Goal: Task Accomplishment & Management: Use online tool/utility

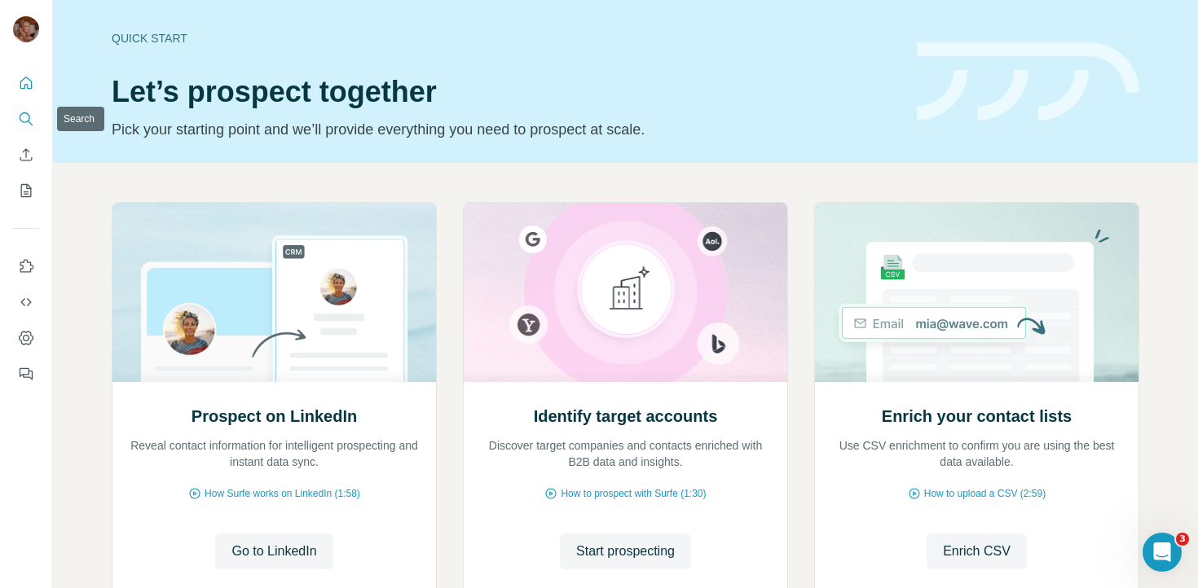
click at [19, 119] on icon "Search" at bounding box center [26, 119] width 16 height 16
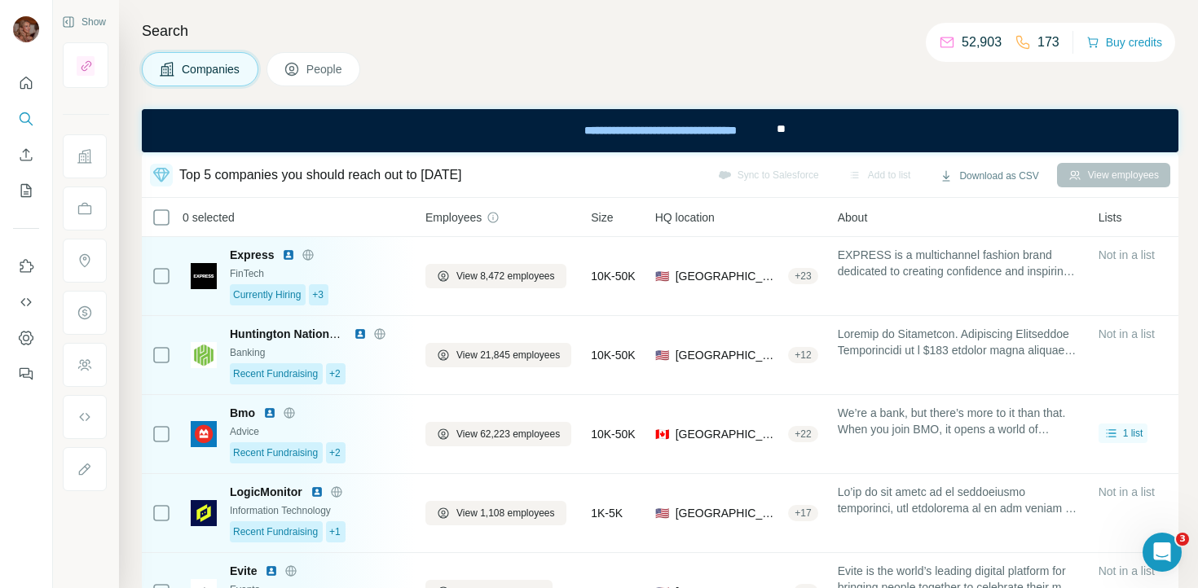
click at [330, 66] on span "People" at bounding box center [324, 69] width 37 height 16
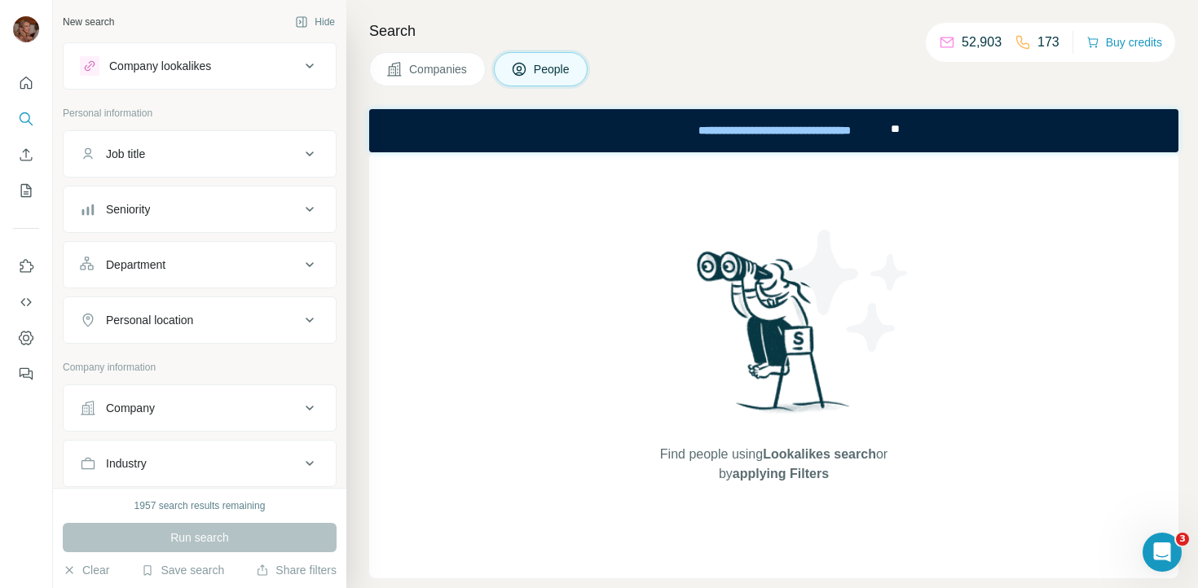
click at [417, 63] on span "Companies" at bounding box center [438, 69] width 59 height 16
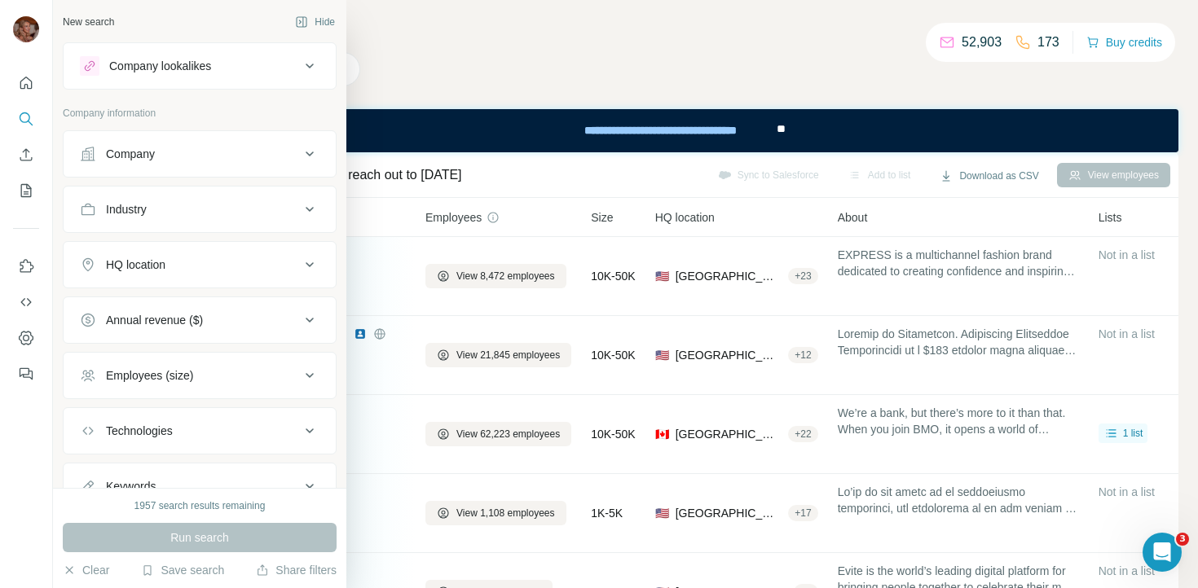
click at [155, 152] on div "Company" at bounding box center [130, 154] width 49 height 16
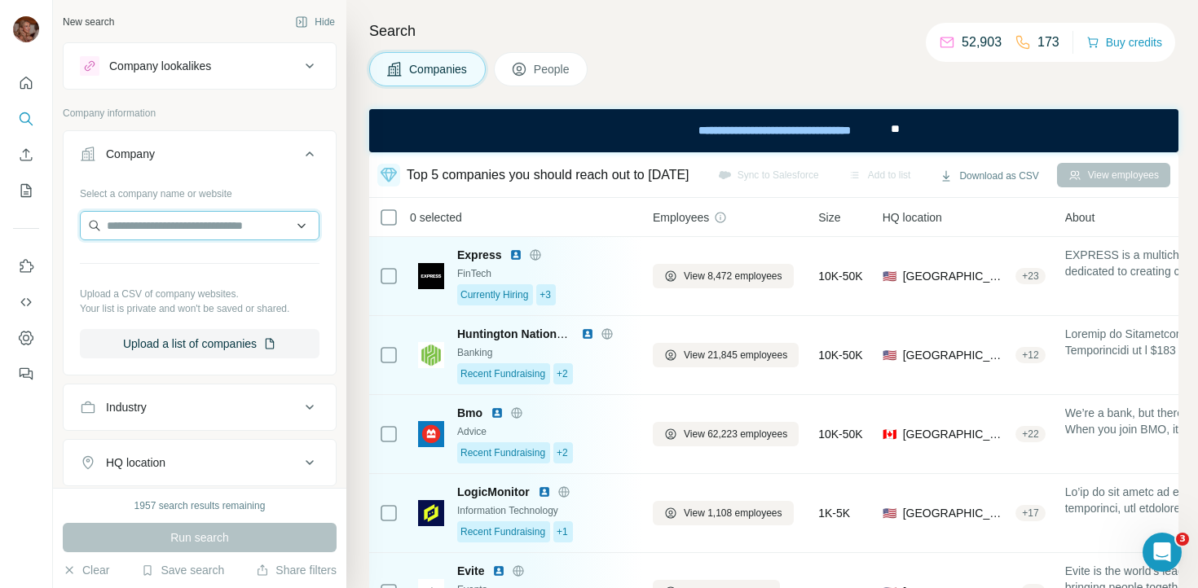
click at [182, 223] on input "text" at bounding box center [200, 225] width 240 height 29
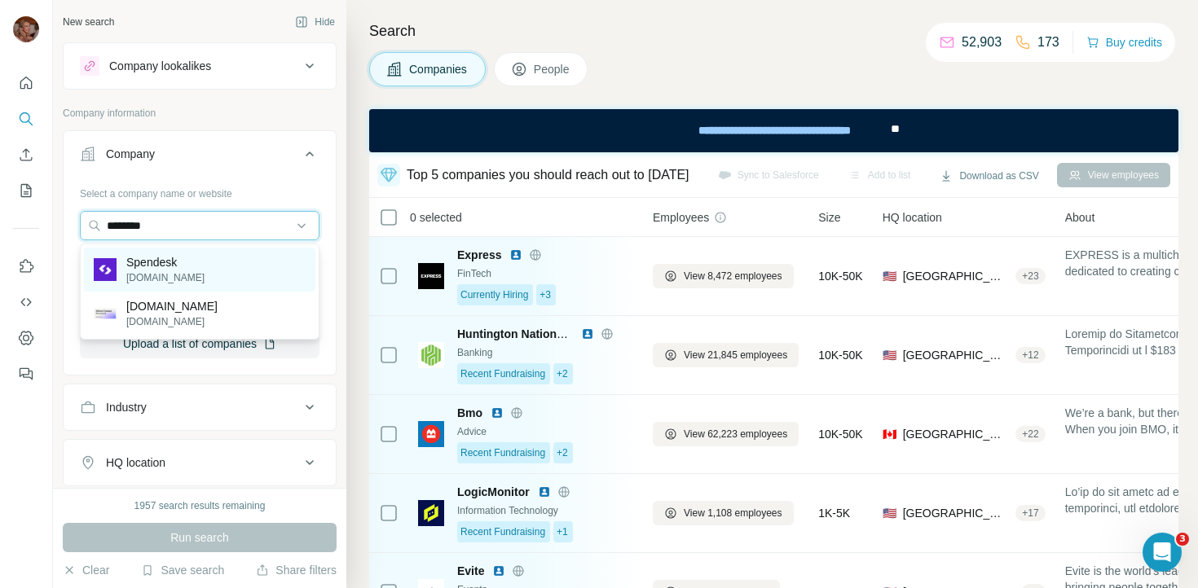
type input "********"
click at [194, 266] on div "Spendesk [DOMAIN_NAME]" at bounding box center [199, 270] width 231 height 44
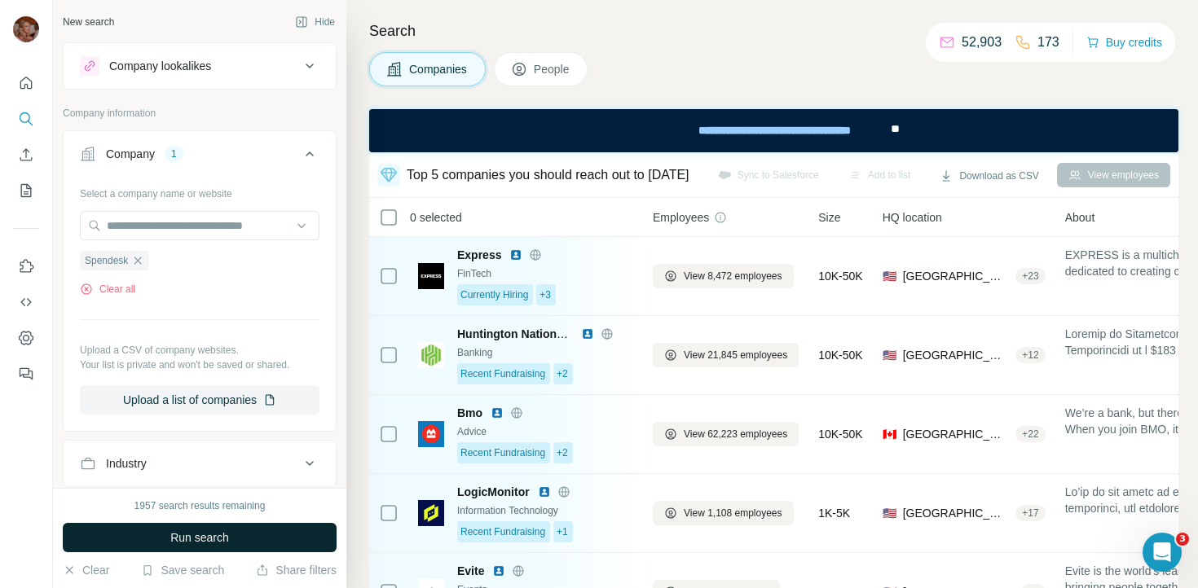
click at [220, 538] on span "Run search" at bounding box center [199, 538] width 59 height 16
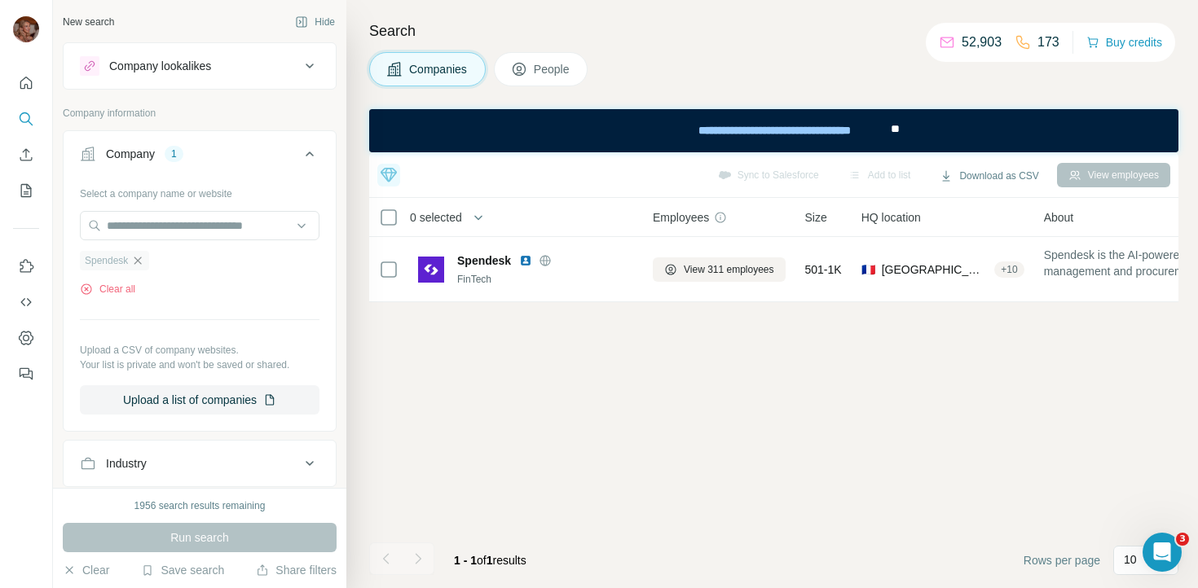
click at [142, 262] on icon "button" at bounding box center [137, 260] width 7 height 7
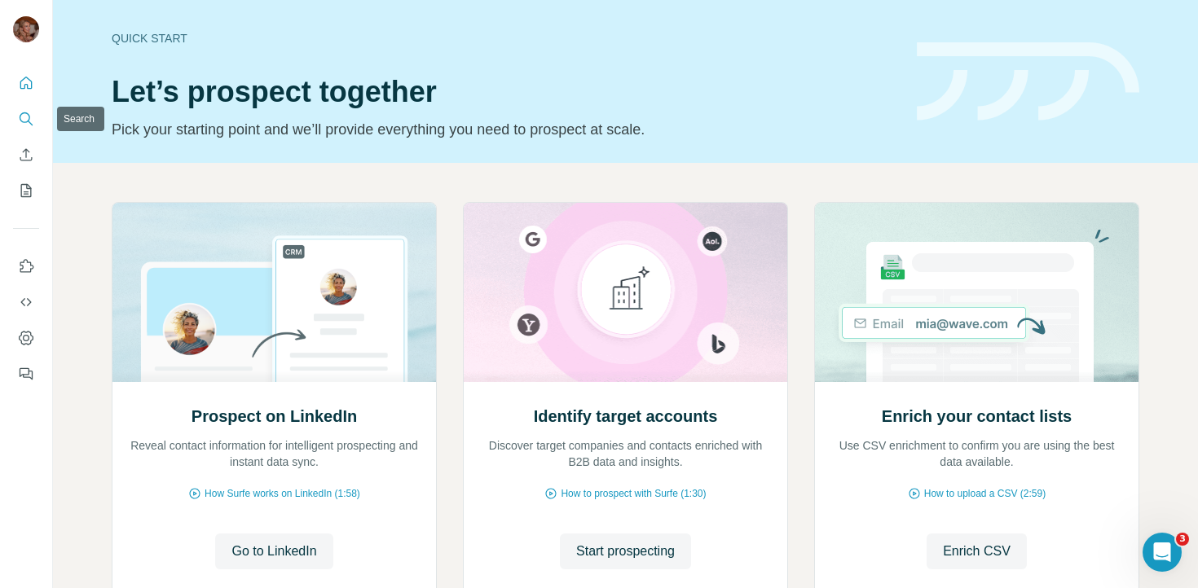
click at [27, 118] on icon "Search" at bounding box center [26, 119] width 16 height 16
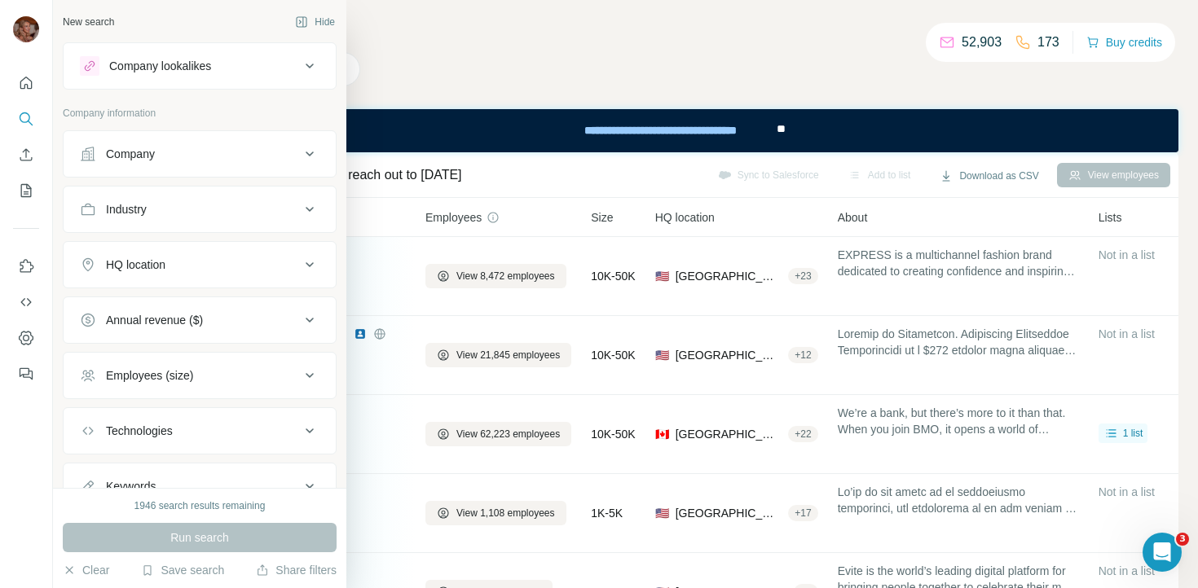
click at [307, 154] on icon at bounding box center [310, 154] width 8 height 5
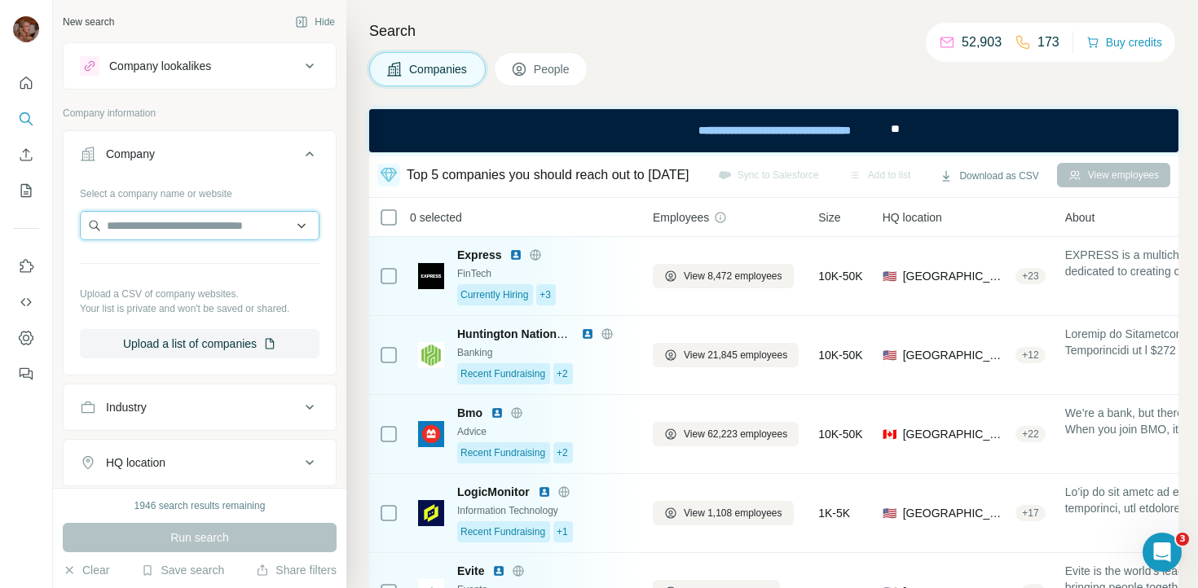
click at [211, 226] on input "text" at bounding box center [200, 225] width 240 height 29
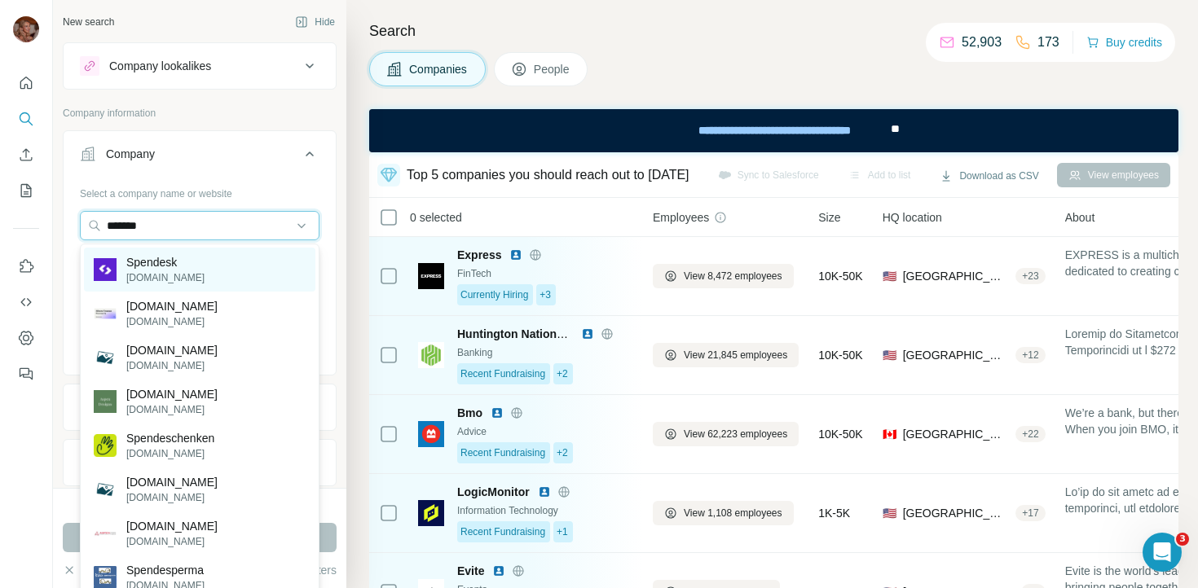
type input "*******"
click at [211, 267] on div "Spendesk [DOMAIN_NAME]" at bounding box center [199, 270] width 231 height 44
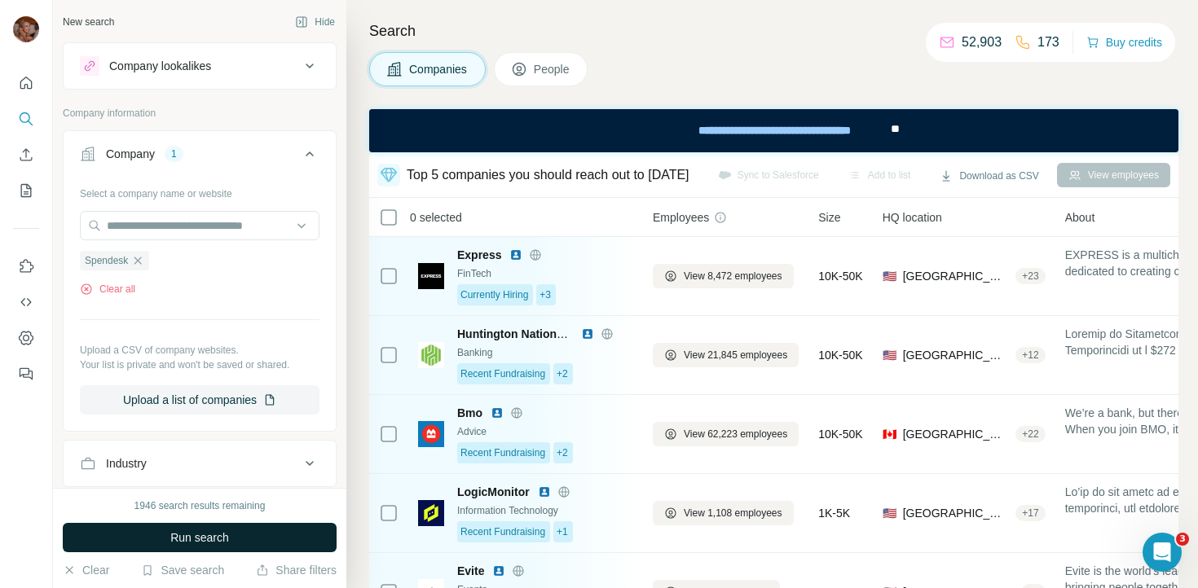
click at [205, 539] on span "Run search" at bounding box center [199, 538] width 59 height 16
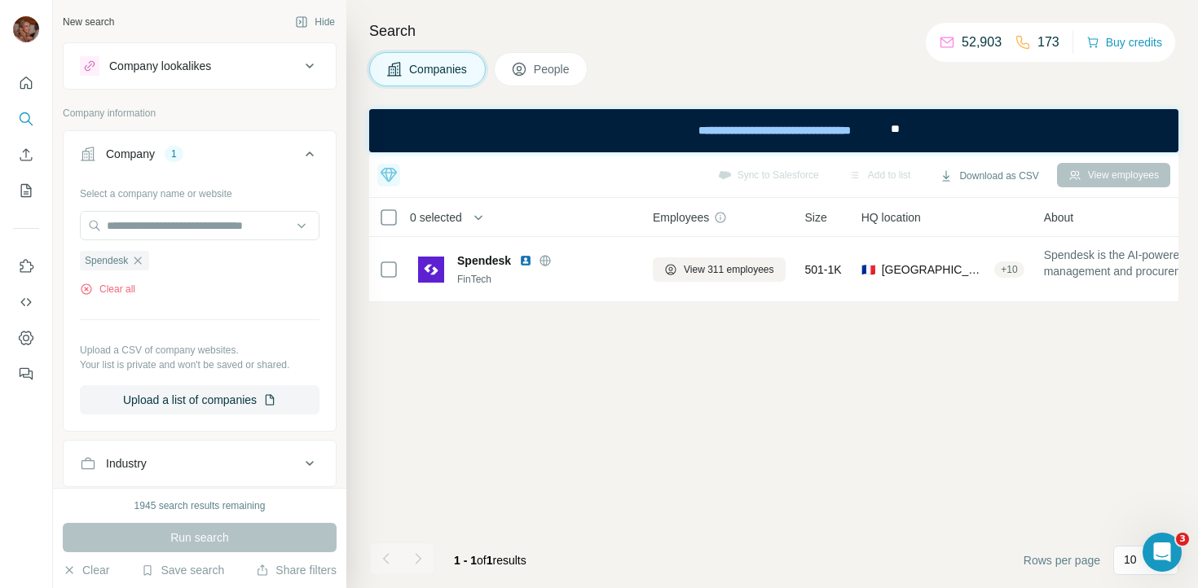
click at [543, 67] on span "People" at bounding box center [552, 69] width 37 height 16
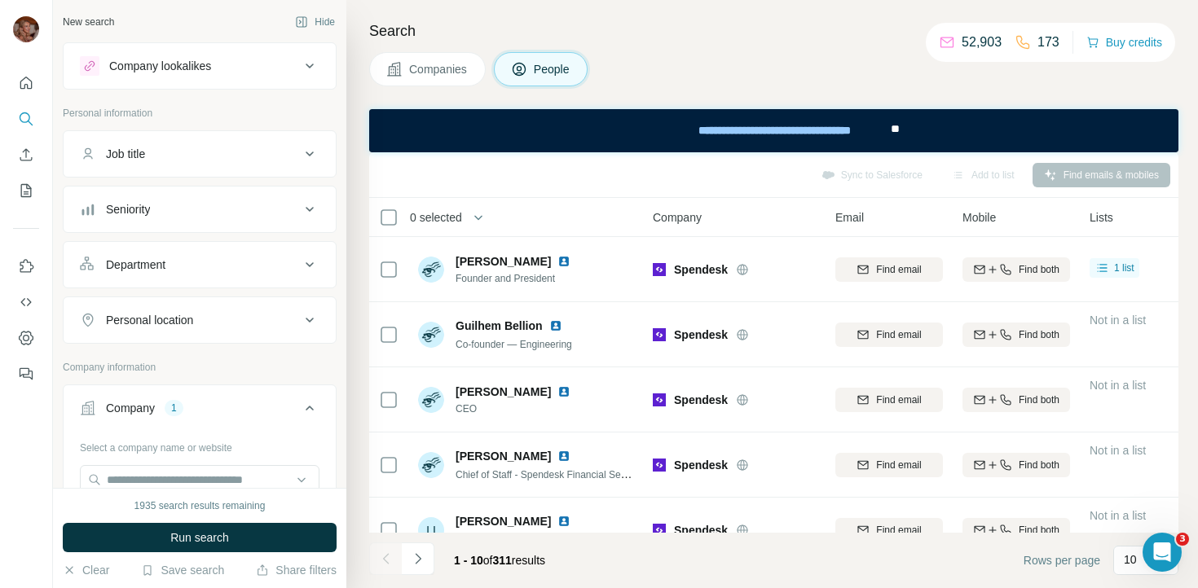
click at [234, 223] on button "Seniority" at bounding box center [200, 209] width 272 height 39
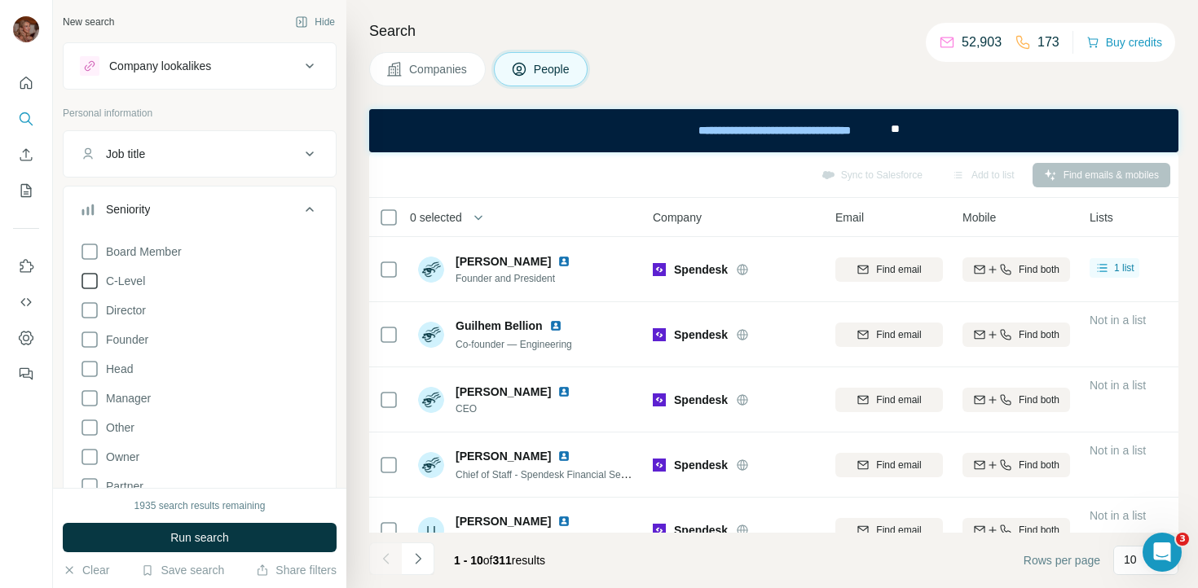
click at [133, 281] on span "C-Level" at bounding box center [122, 281] width 46 height 16
click at [227, 537] on span "Run search" at bounding box center [199, 538] width 59 height 16
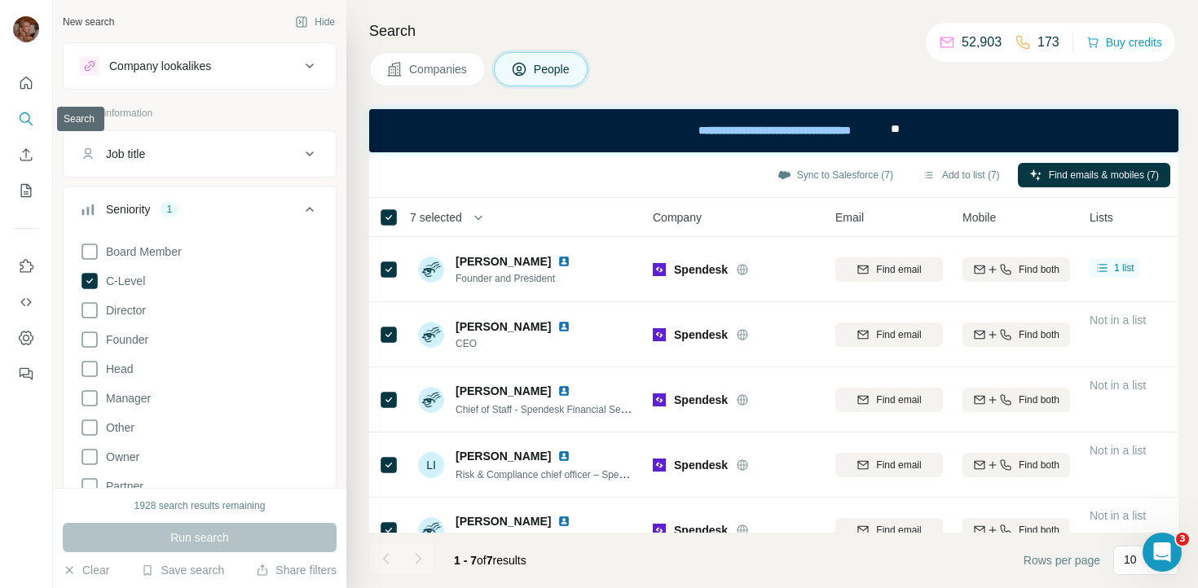
click at [21, 124] on icon "Search" at bounding box center [26, 119] width 16 height 16
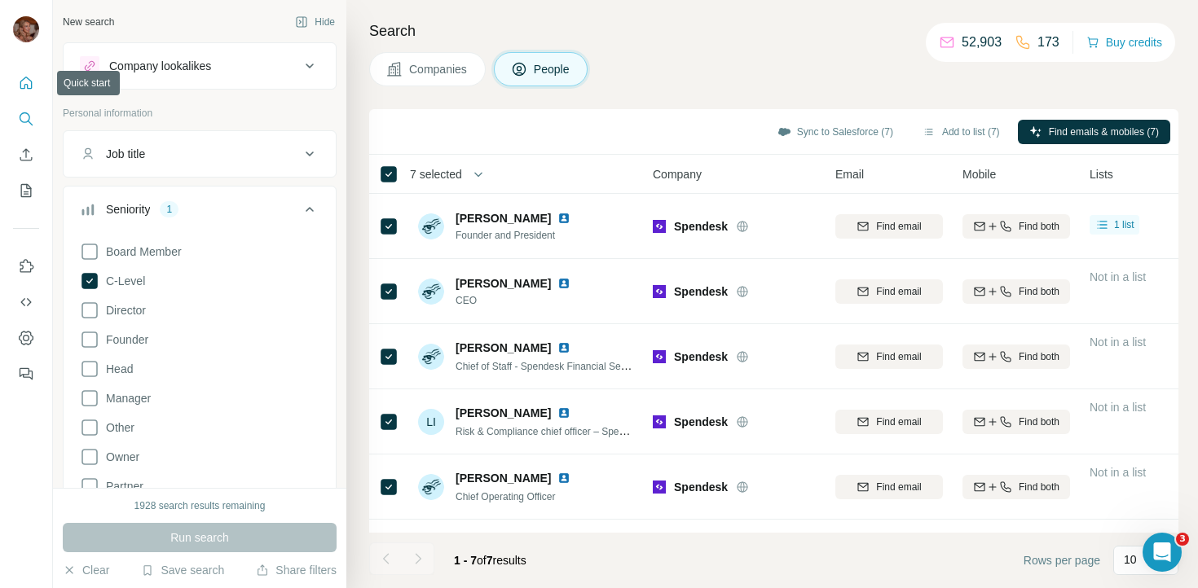
click at [26, 86] on icon "Quick start" at bounding box center [26, 83] width 16 height 16
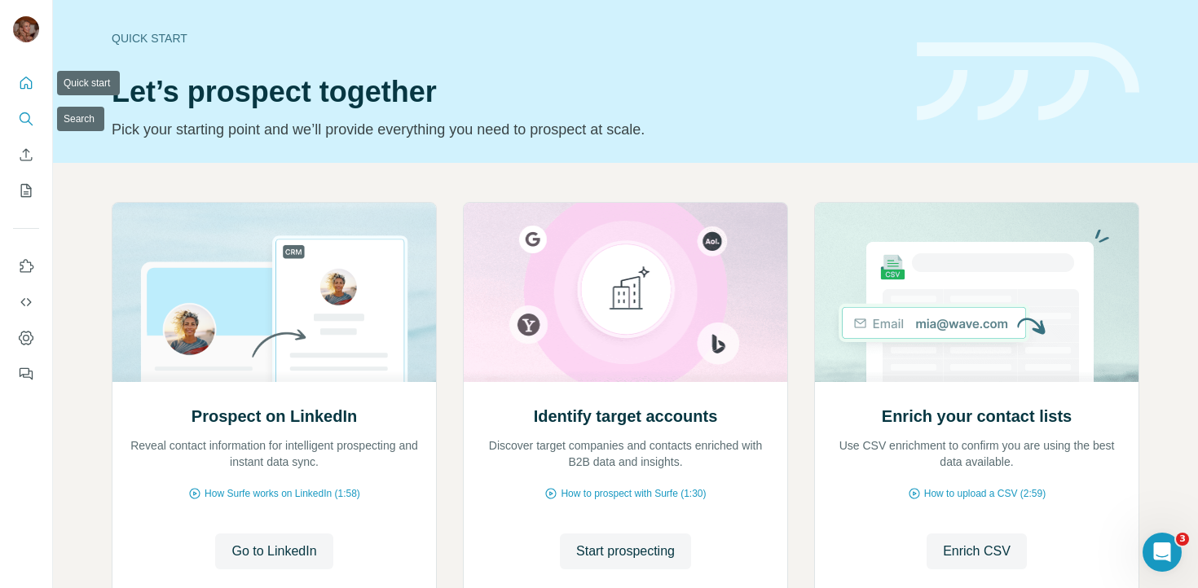
click at [26, 118] on icon "Search" at bounding box center [26, 119] width 16 height 16
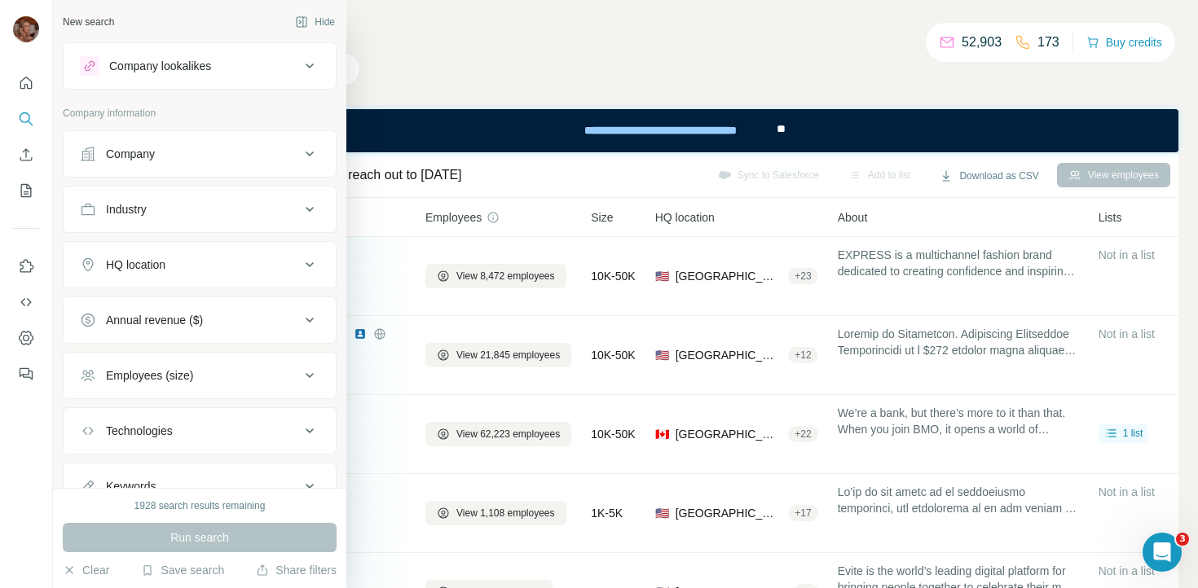
click at [173, 150] on div "Company" at bounding box center [190, 154] width 220 height 16
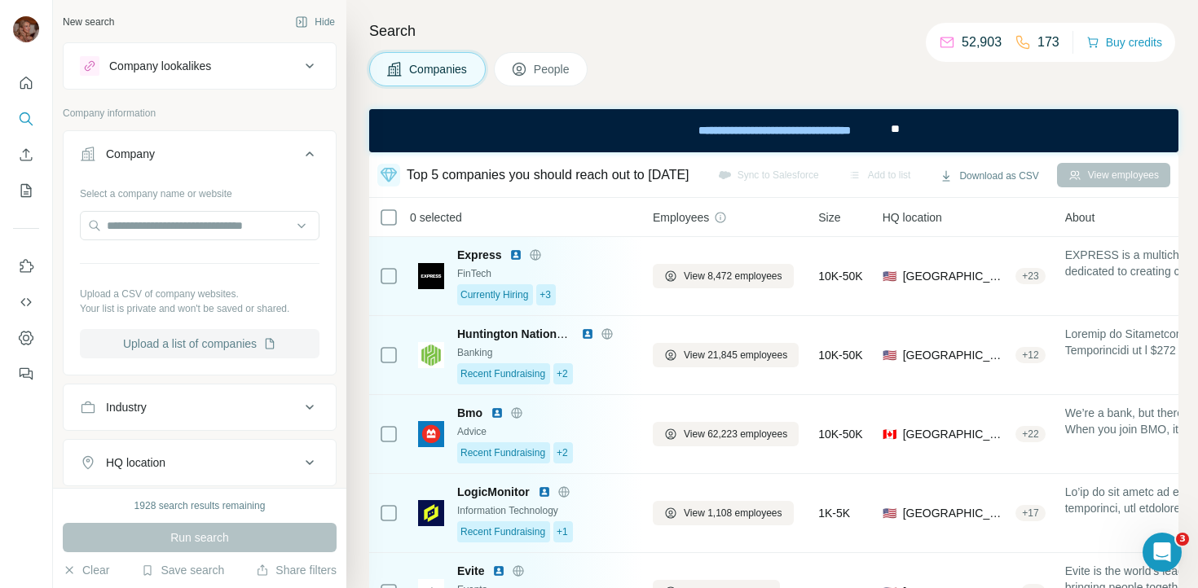
click at [213, 343] on button "Upload a list of companies" at bounding box center [200, 343] width 240 height 29
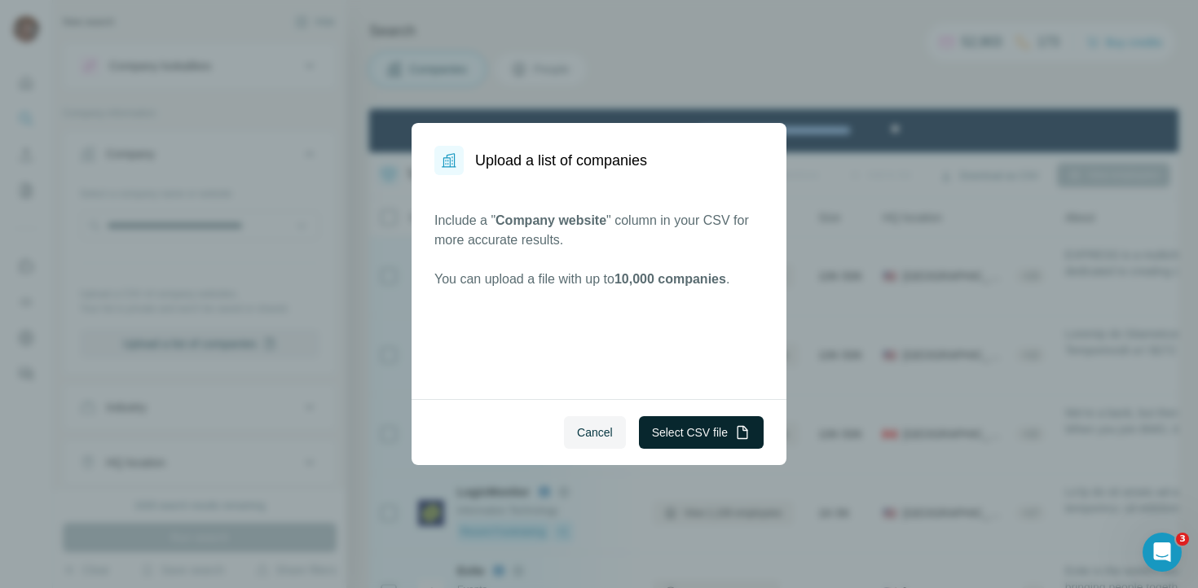
click at [698, 431] on button "Select CSV file" at bounding box center [701, 432] width 125 height 33
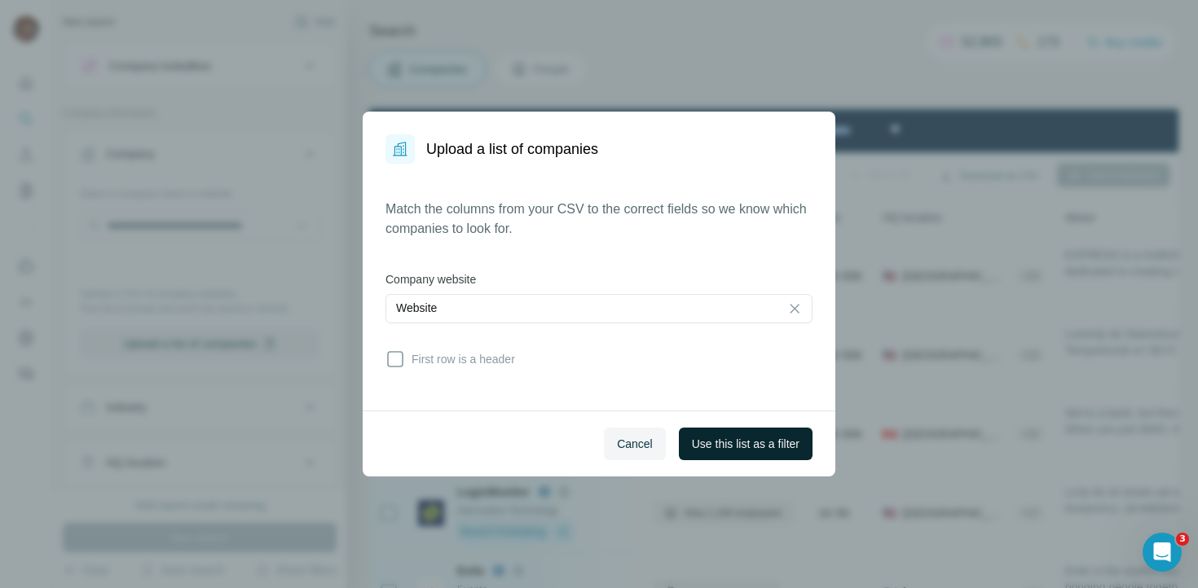
click at [724, 448] on span "Use this list as a filter" at bounding box center [746, 444] width 108 height 16
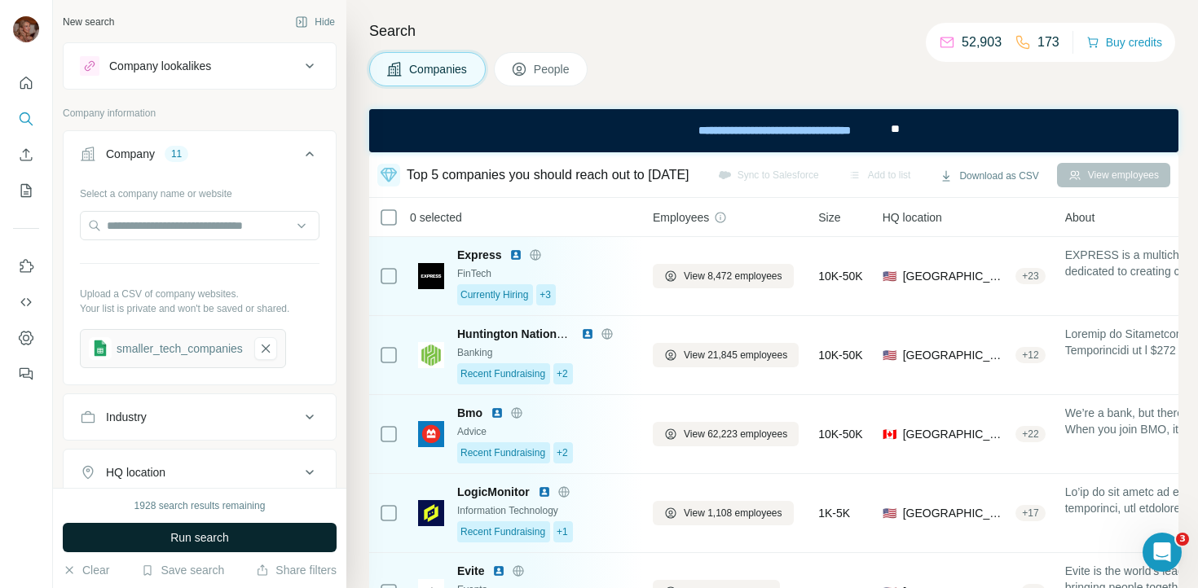
click at [231, 538] on button "Run search" at bounding box center [200, 537] width 274 height 29
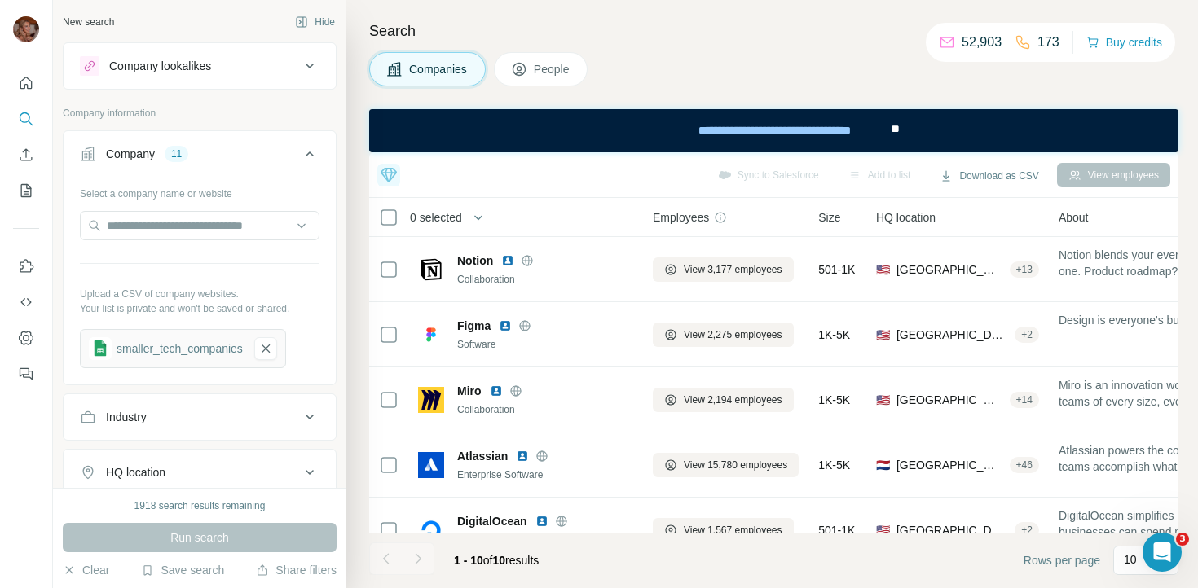
click at [563, 68] on span "People" at bounding box center [552, 69] width 37 height 16
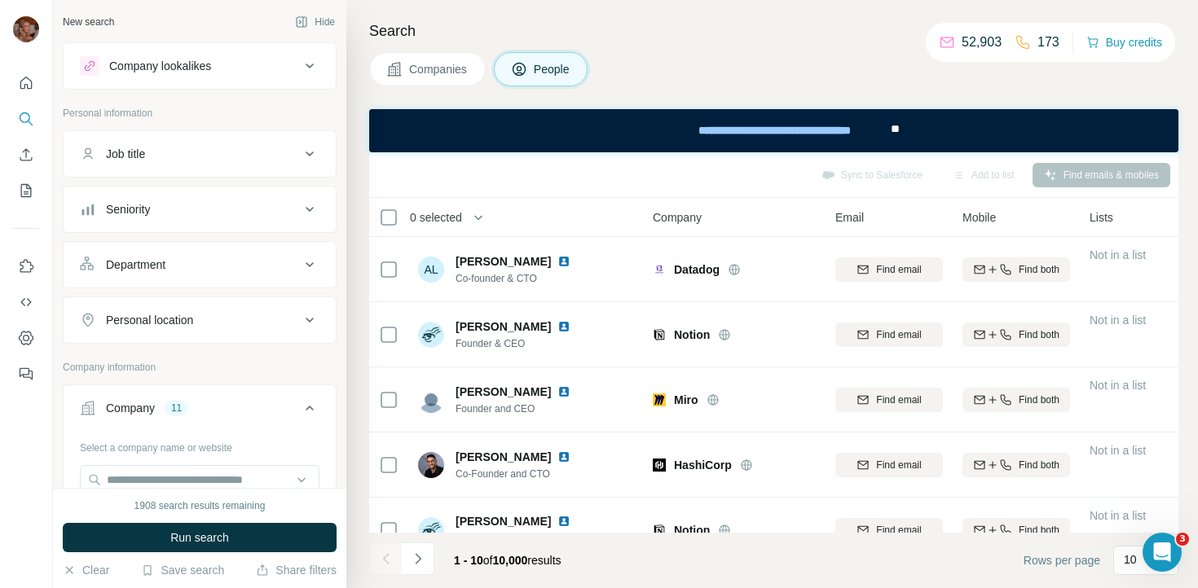
click at [315, 215] on icon at bounding box center [310, 210] width 20 height 20
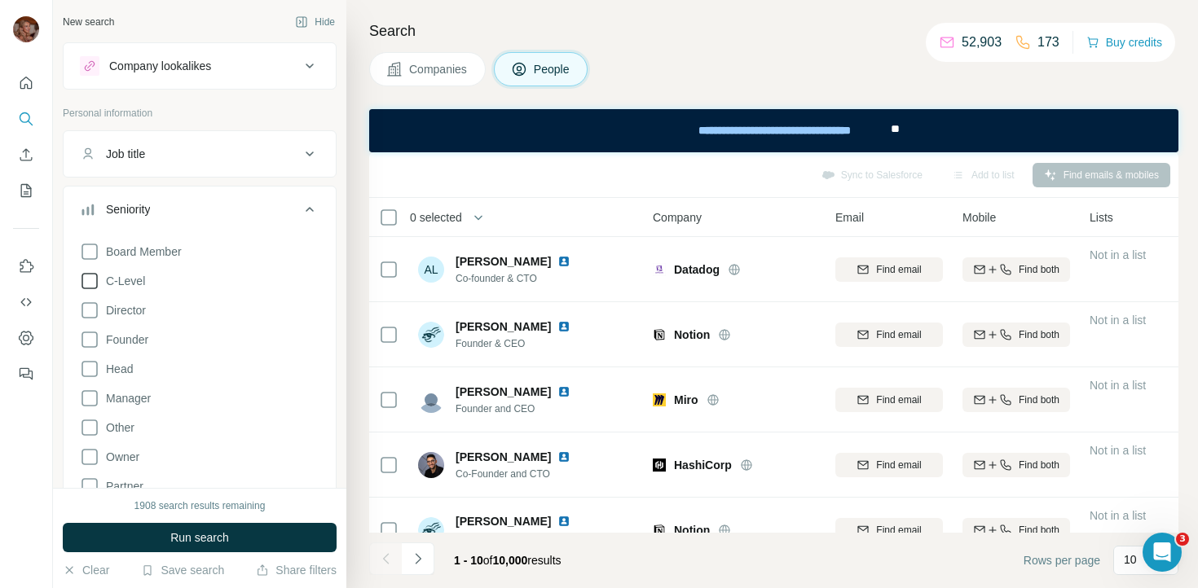
click at [134, 279] on span "C-Level" at bounding box center [122, 281] width 46 height 16
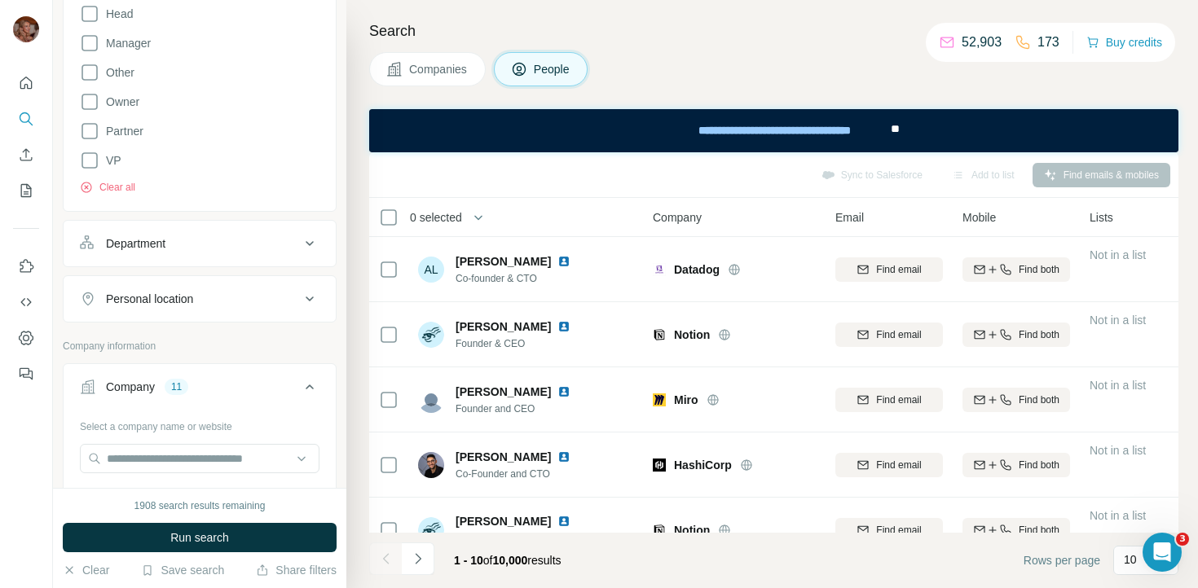
scroll to position [360, 0]
click at [311, 285] on icon at bounding box center [310, 294] width 20 height 20
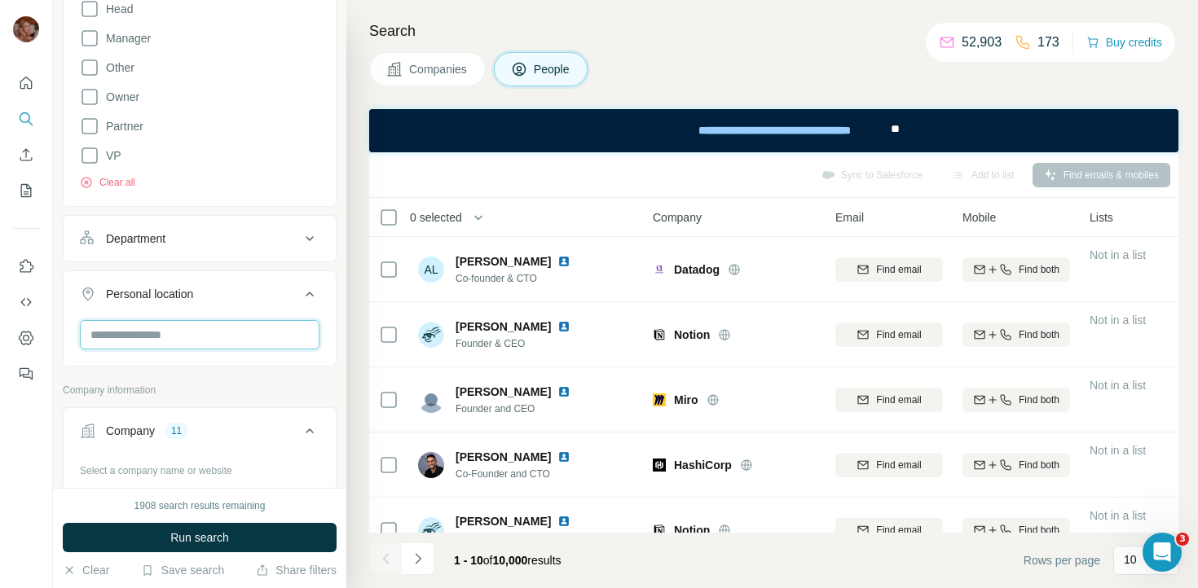
click at [201, 327] on input "text" at bounding box center [200, 334] width 240 height 29
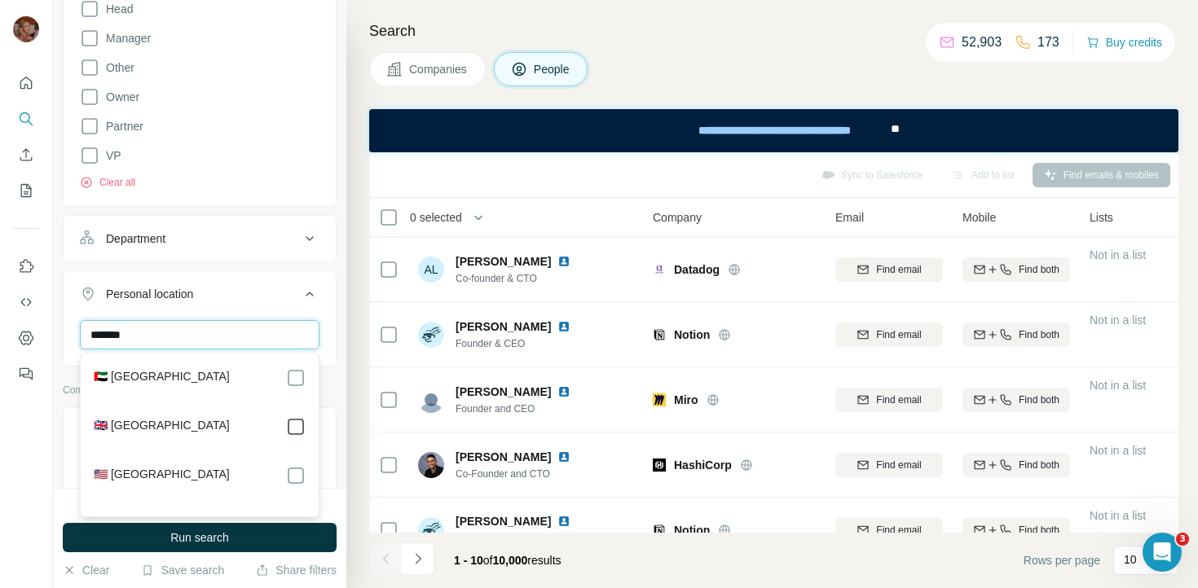
type input "******"
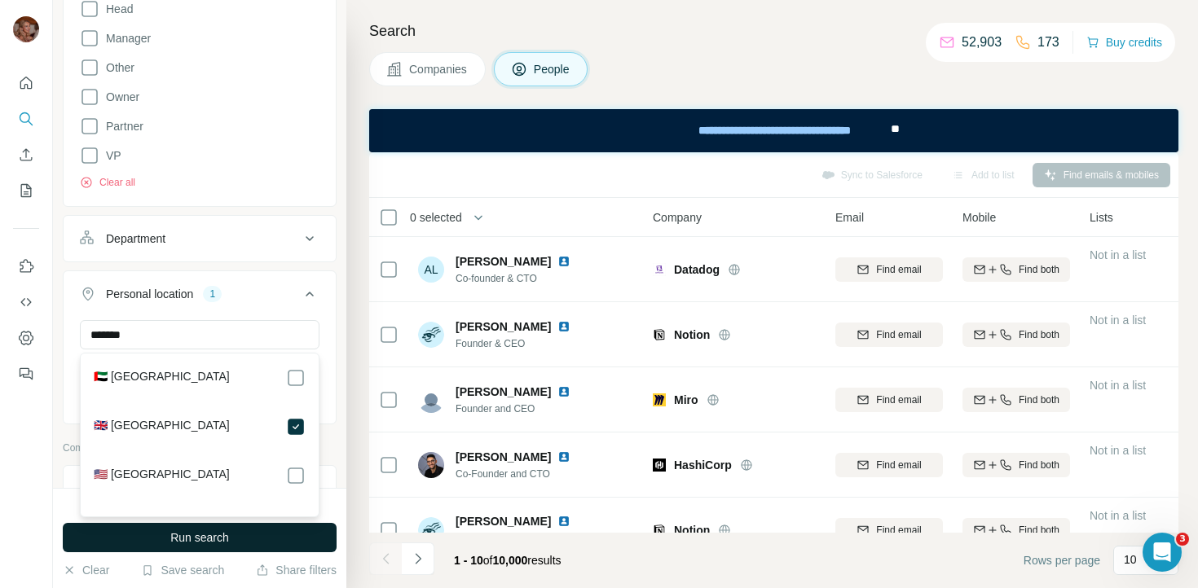
click at [253, 541] on button "Run search" at bounding box center [200, 537] width 274 height 29
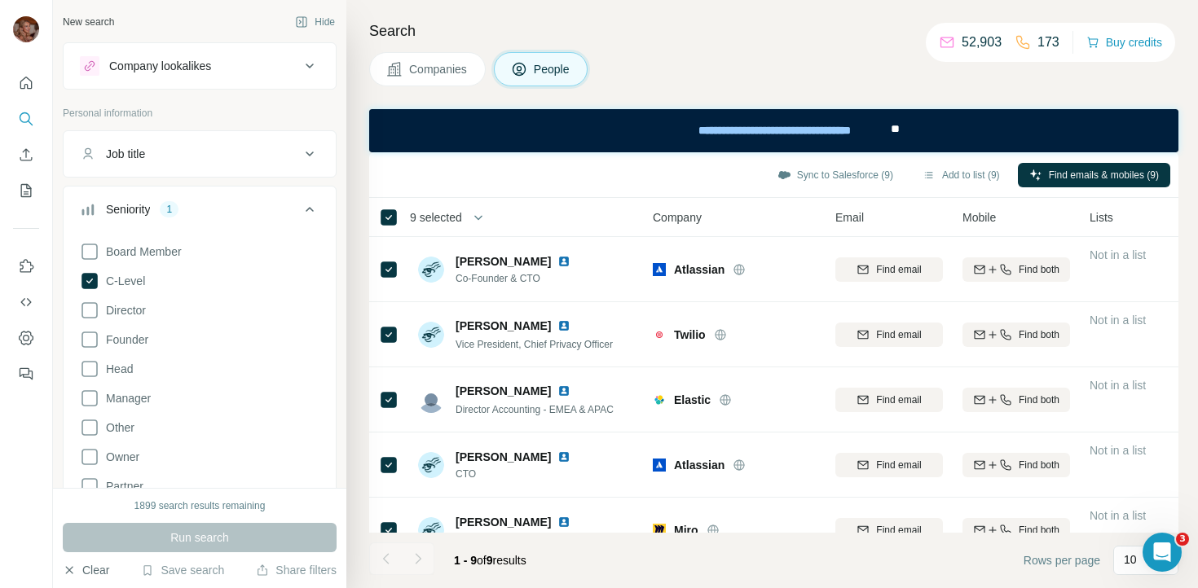
click at [100, 569] on button "Clear" at bounding box center [86, 570] width 46 height 16
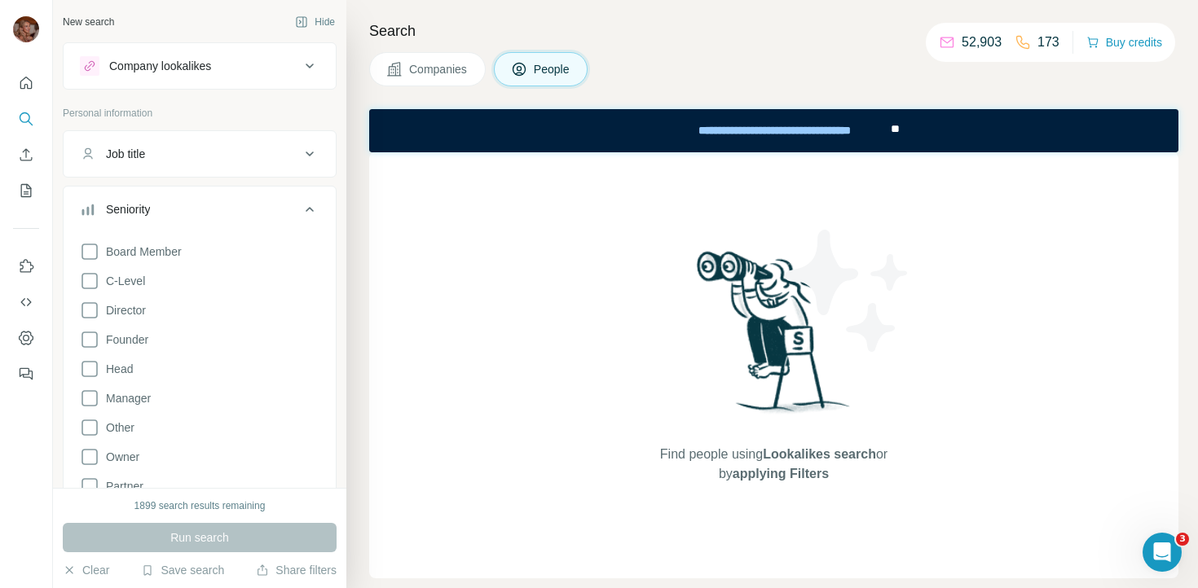
click at [274, 69] on div "Company lookalikes" at bounding box center [190, 66] width 220 height 20
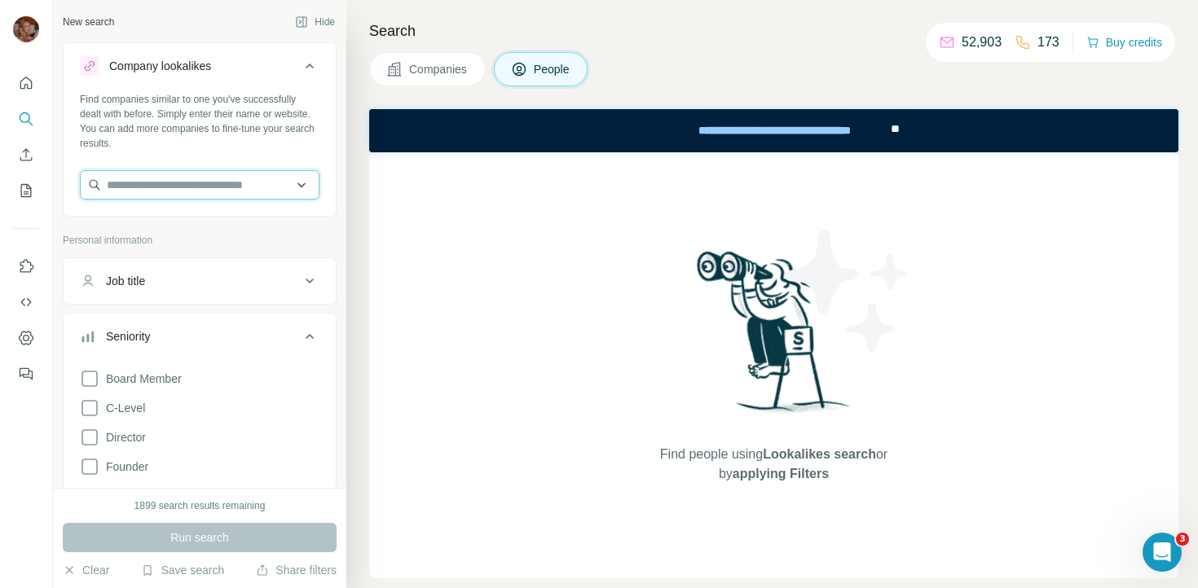
click at [192, 187] on input "text" at bounding box center [200, 184] width 240 height 29
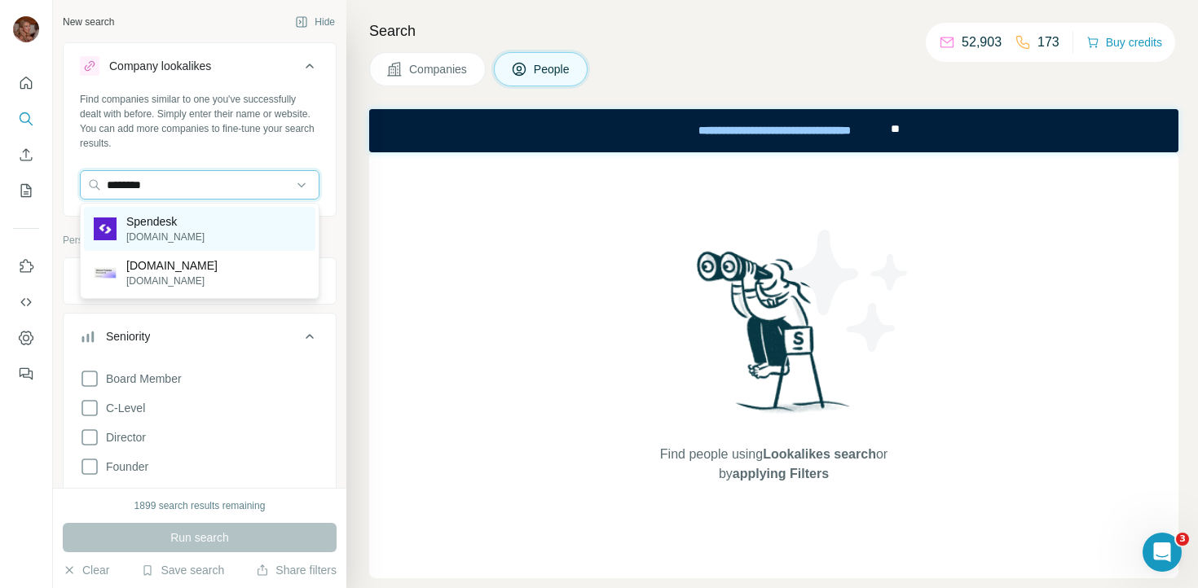
type input "********"
click at [222, 221] on div "Spendesk [DOMAIN_NAME]" at bounding box center [199, 229] width 231 height 44
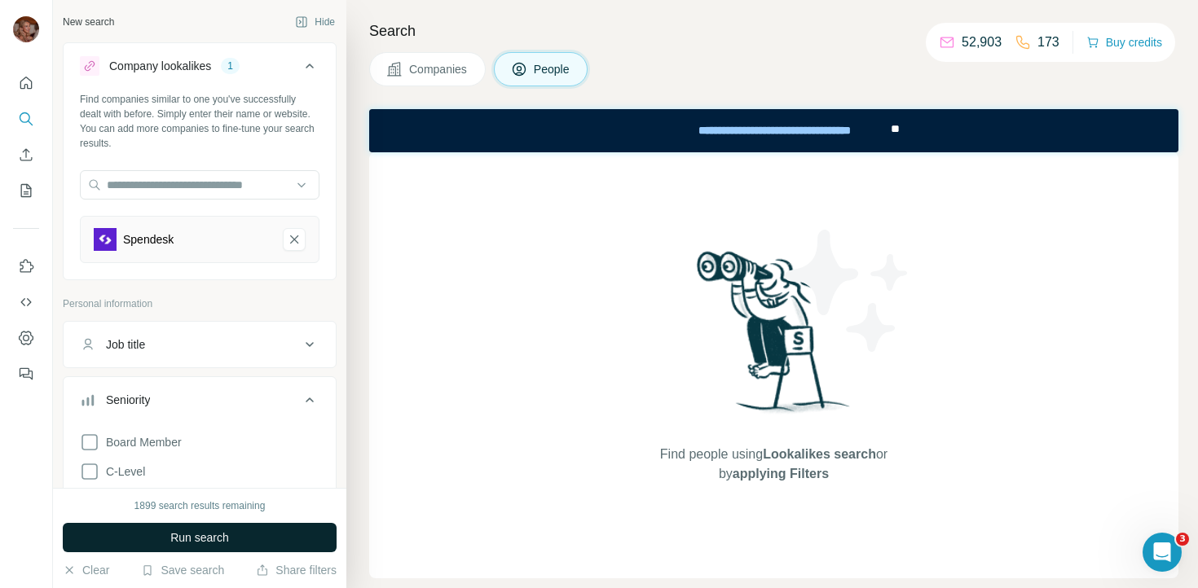
click at [192, 536] on span "Run search" at bounding box center [199, 538] width 59 height 16
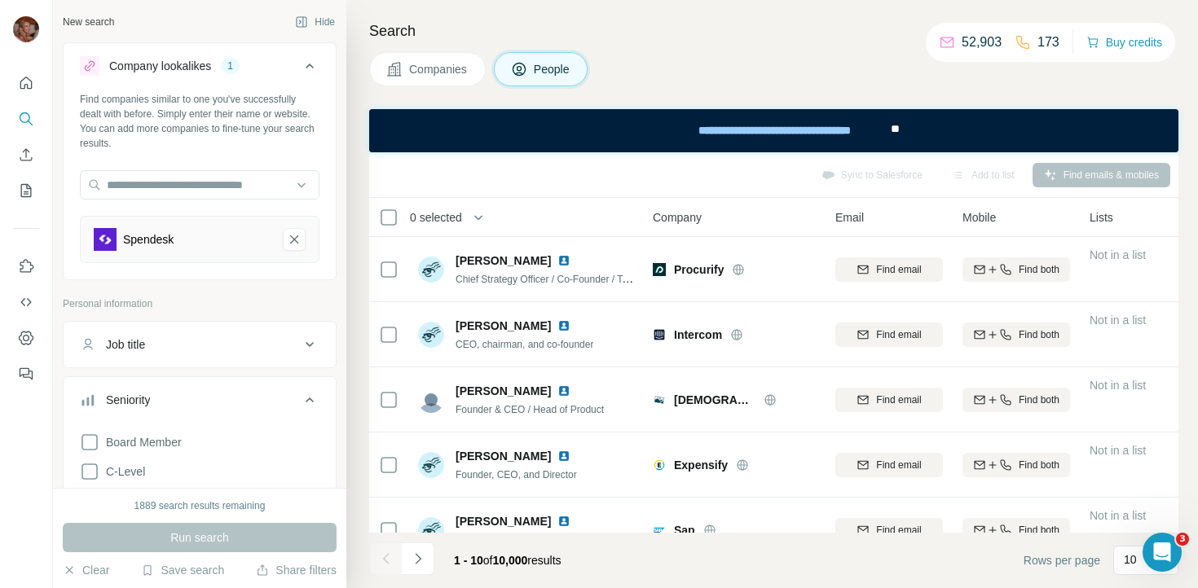
click at [461, 85] on button "Companies" at bounding box center [427, 69] width 117 height 34
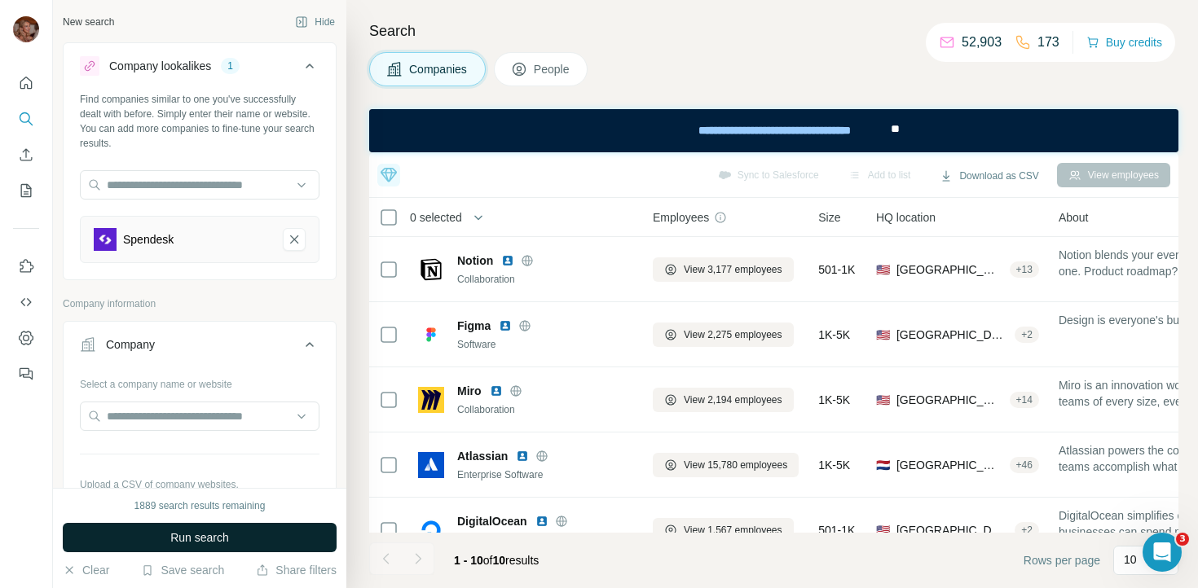
click at [199, 530] on span "Run search" at bounding box center [199, 538] width 59 height 16
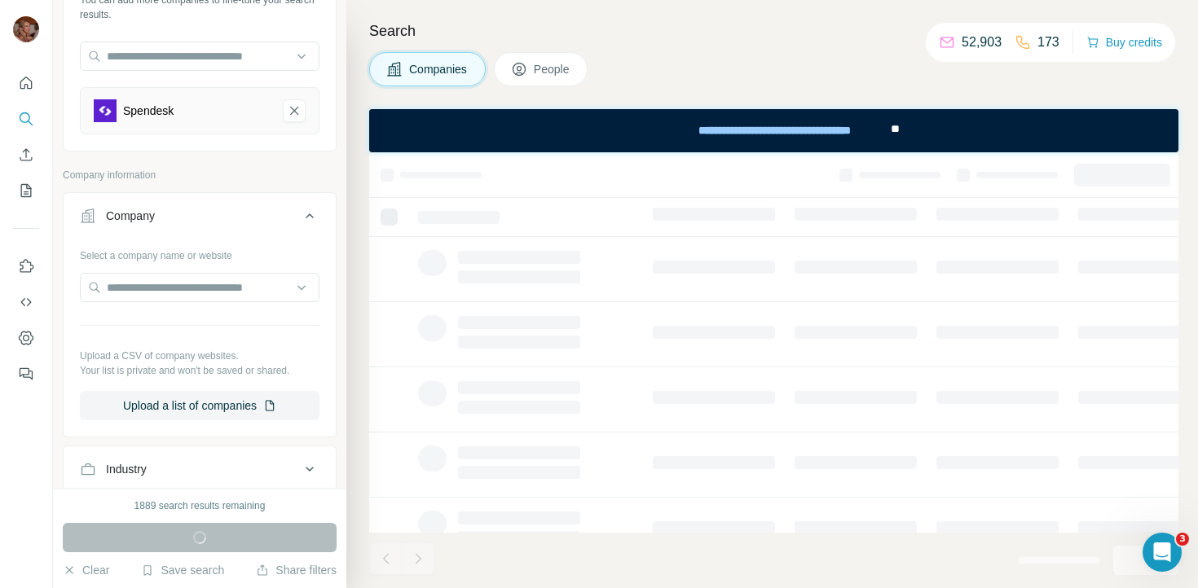
scroll to position [128, 0]
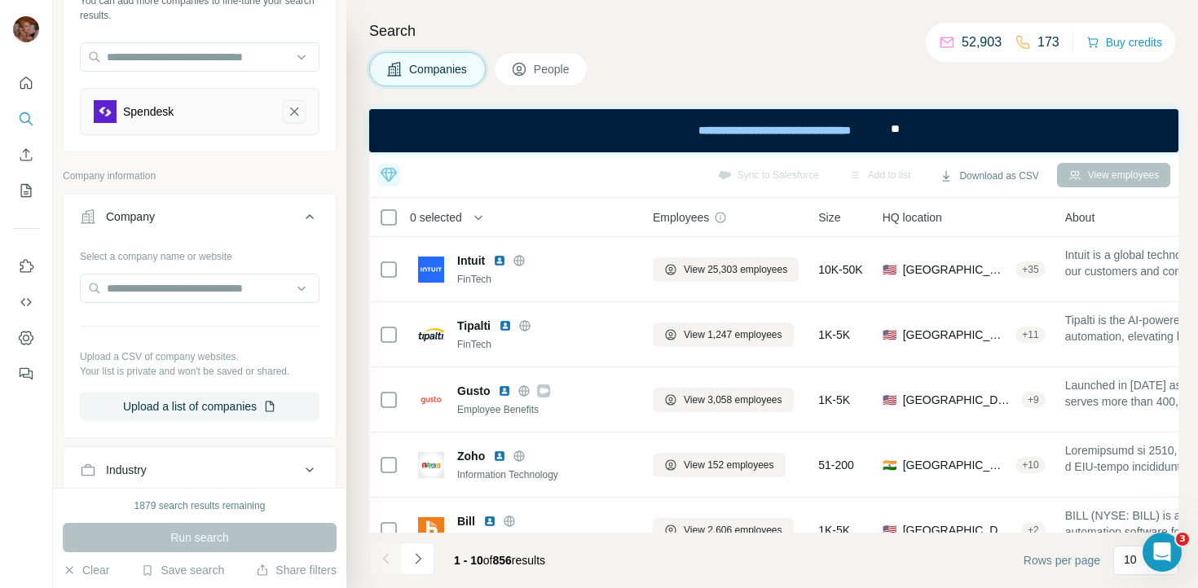
click at [292, 115] on icon "Spendesk-remove-button" at bounding box center [294, 112] width 15 height 16
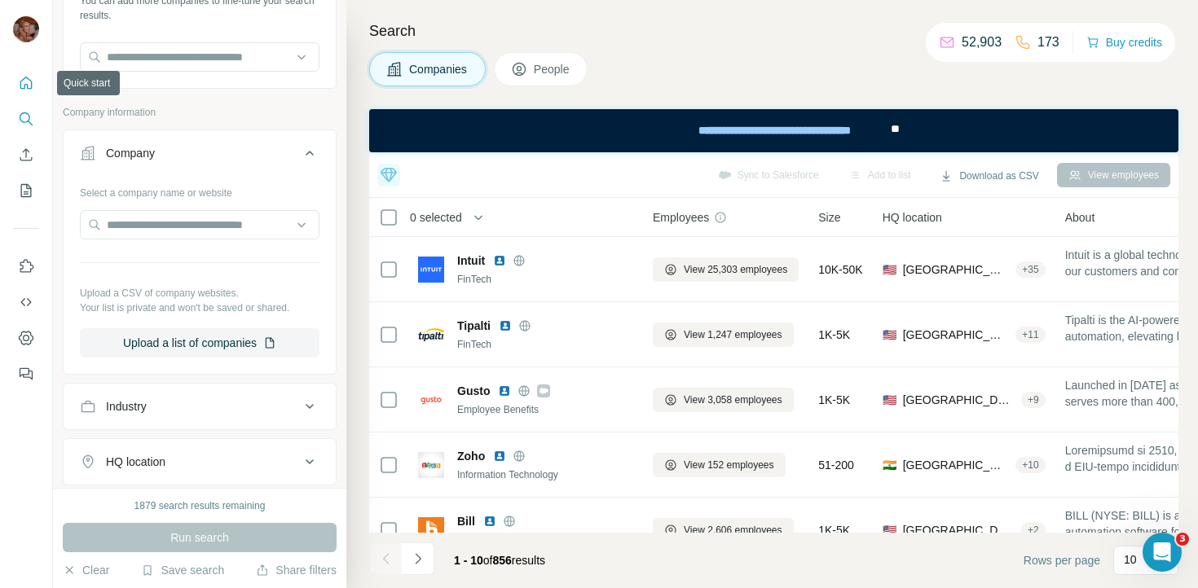
click at [14, 89] on button "Quick start" at bounding box center [26, 82] width 26 height 29
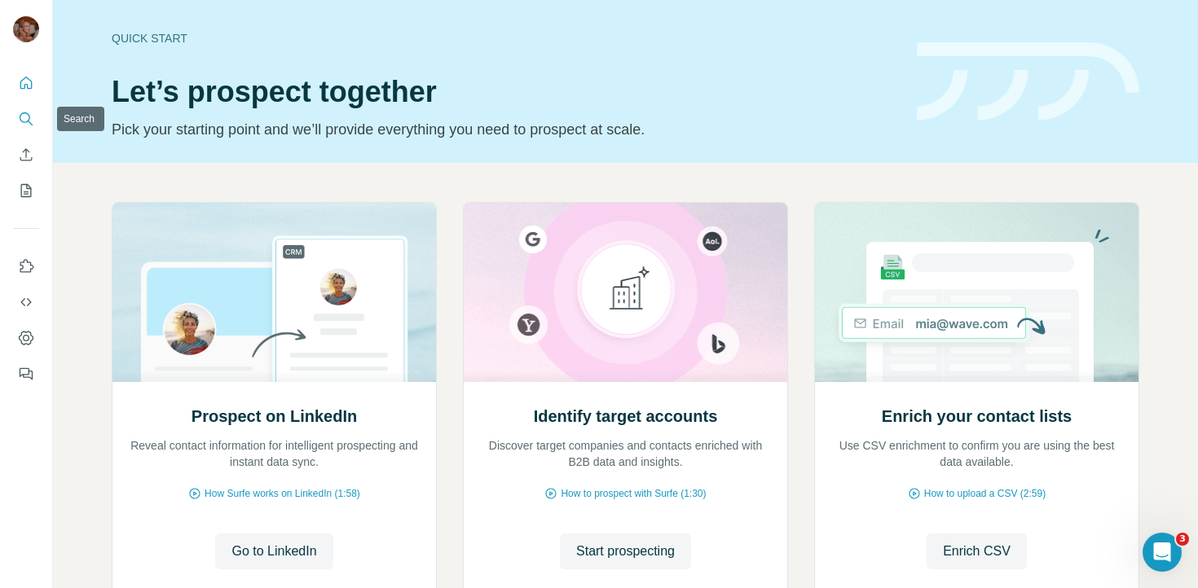
click at [32, 126] on icon "Search" at bounding box center [26, 119] width 16 height 16
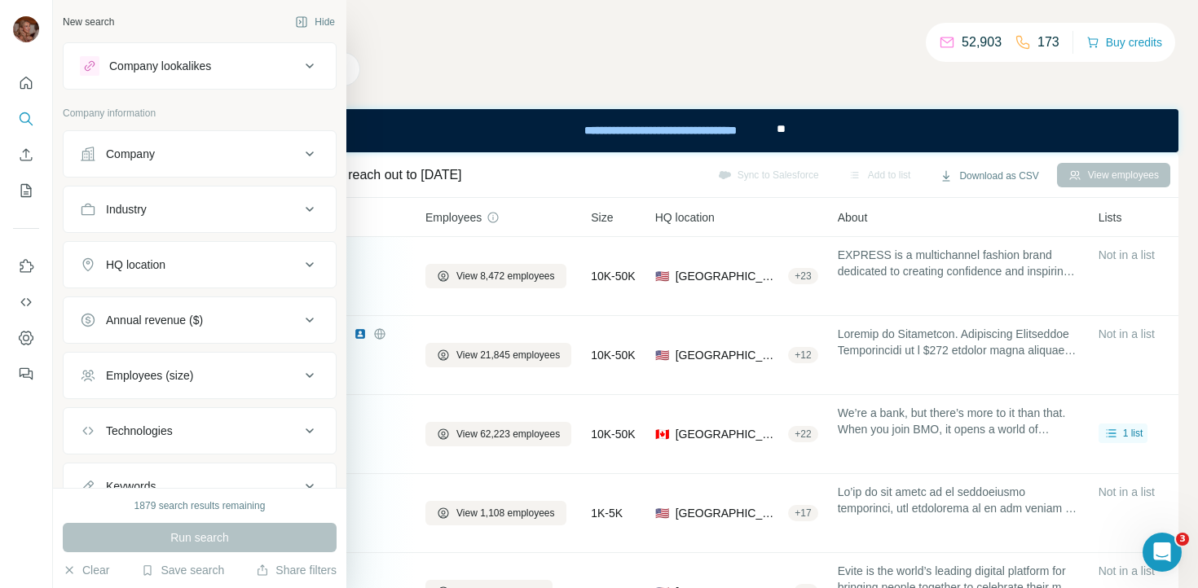
click at [178, 155] on div "Company" at bounding box center [190, 154] width 220 height 16
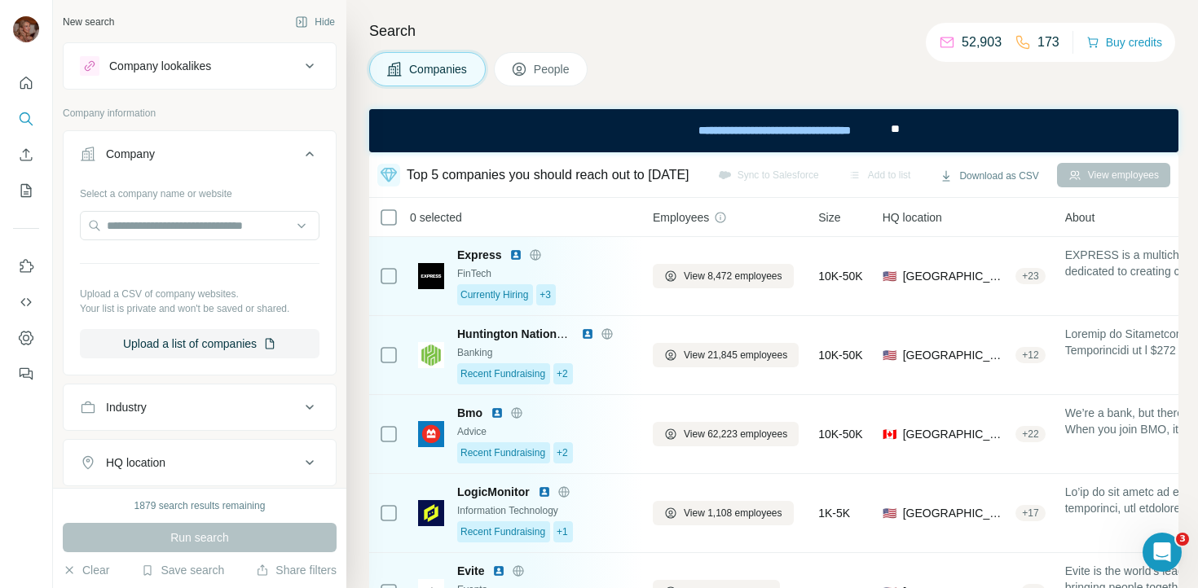
click at [286, 65] on div "Company lookalikes" at bounding box center [190, 66] width 220 height 20
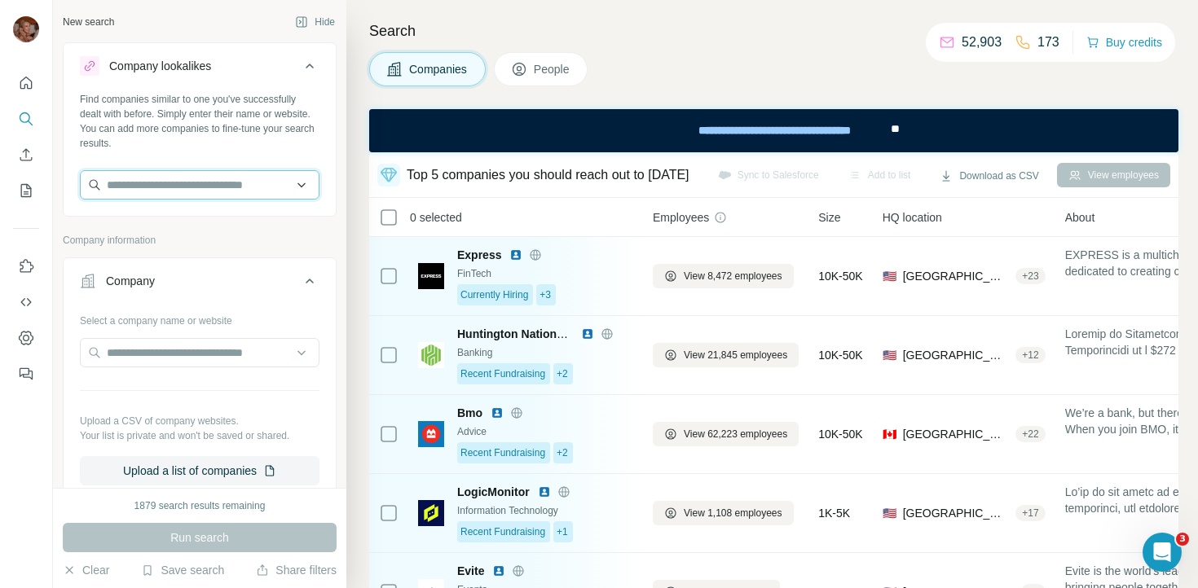
click at [196, 183] on input "text" at bounding box center [200, 184] width 240 height 29
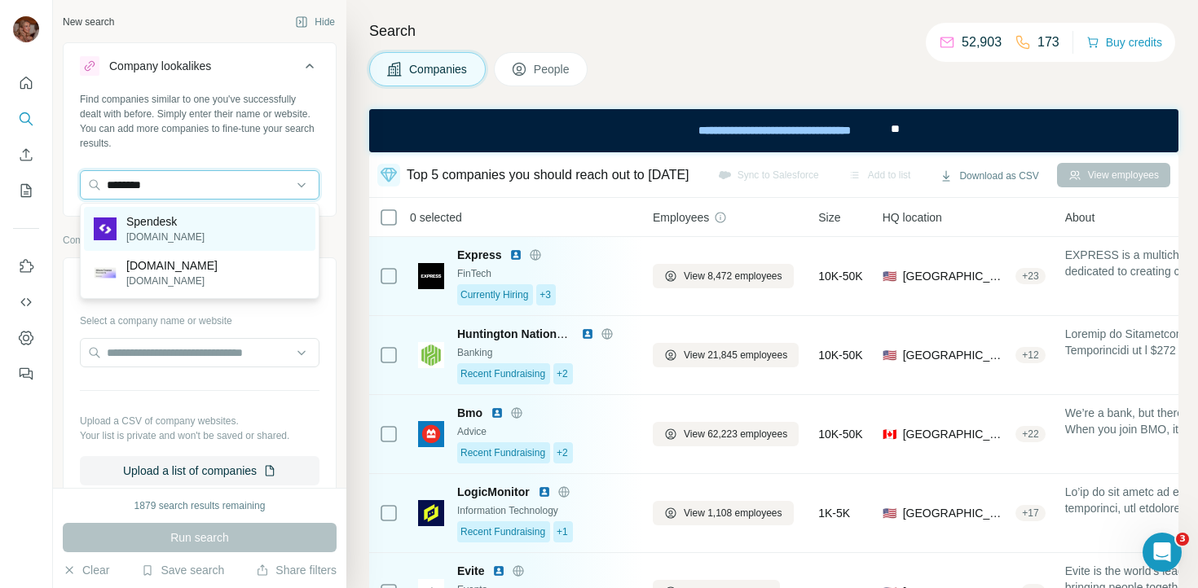
type input "********"
click at [214, 223] on div "Spendesk [DOMAIN_NAME]" at bounding box center [199, 229] width 231 height 44
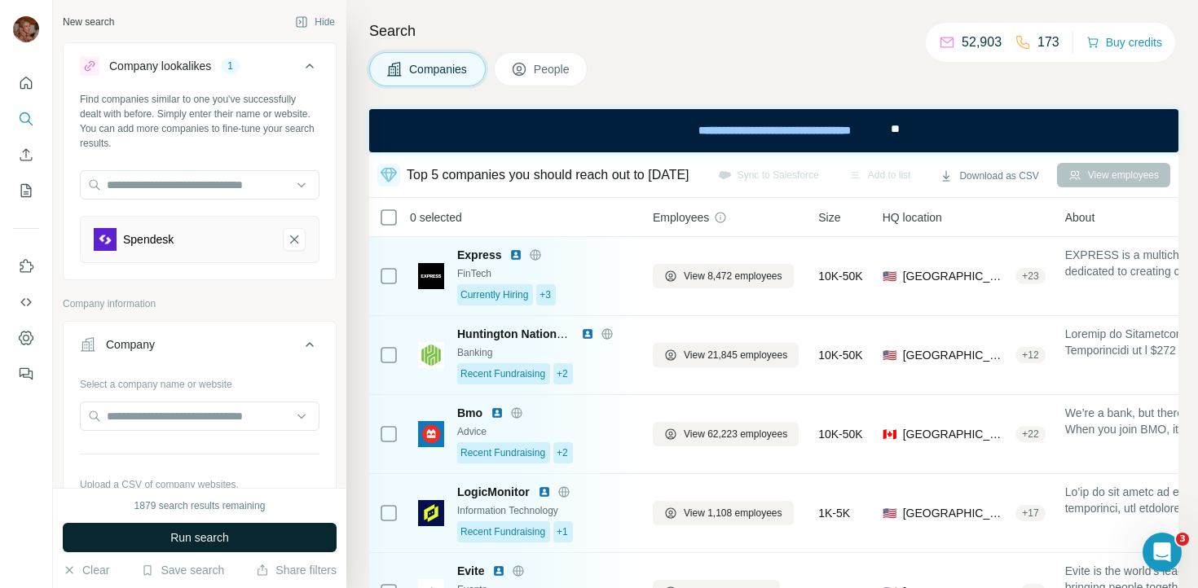
click at [209, 541] on span "Run search" at bounding box center [199, 538] width 59 height 16
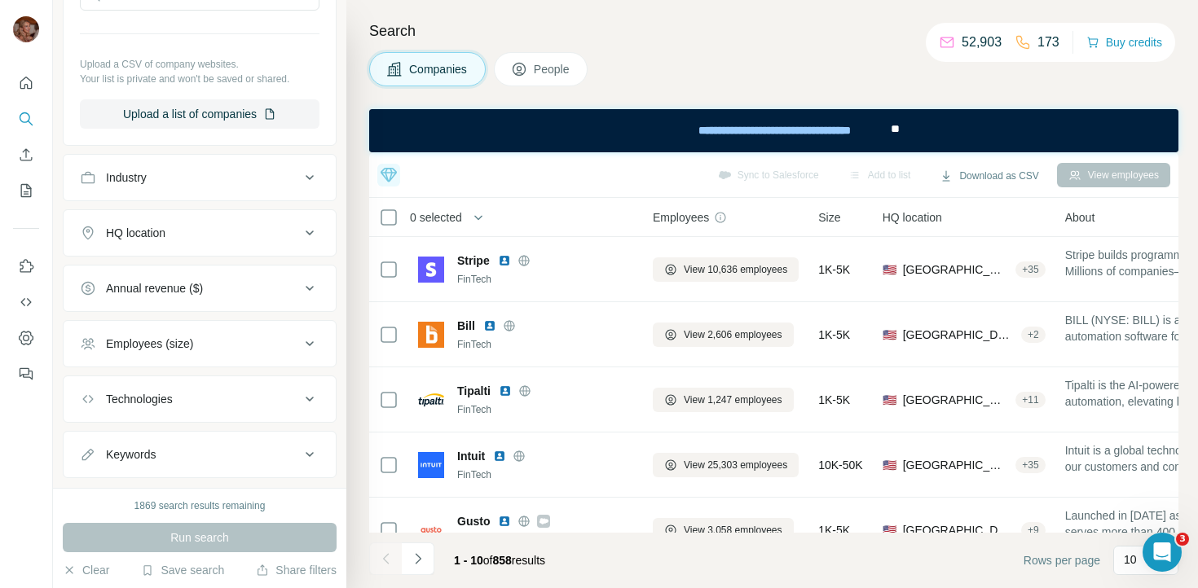
scroll to position [421, 0]
click at [298, 240] on div "HQ location" at bounding box center [190, 232] width 220 height 16
click at [243, 267] on input "text" at bounding box center [200, 272] width 240 height 29
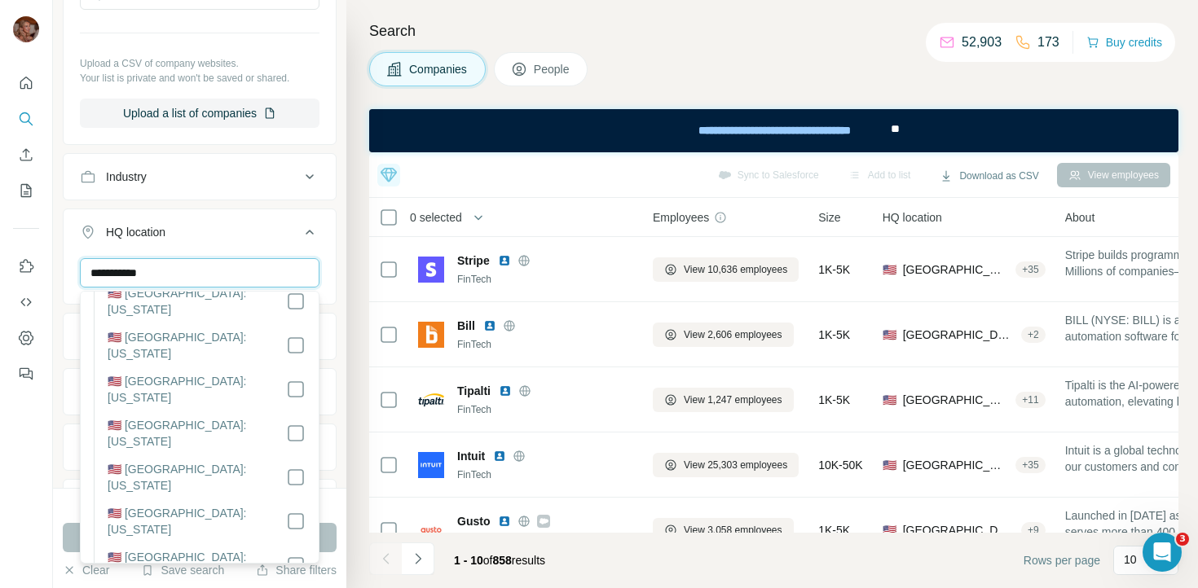
scroll to position [0, 0]
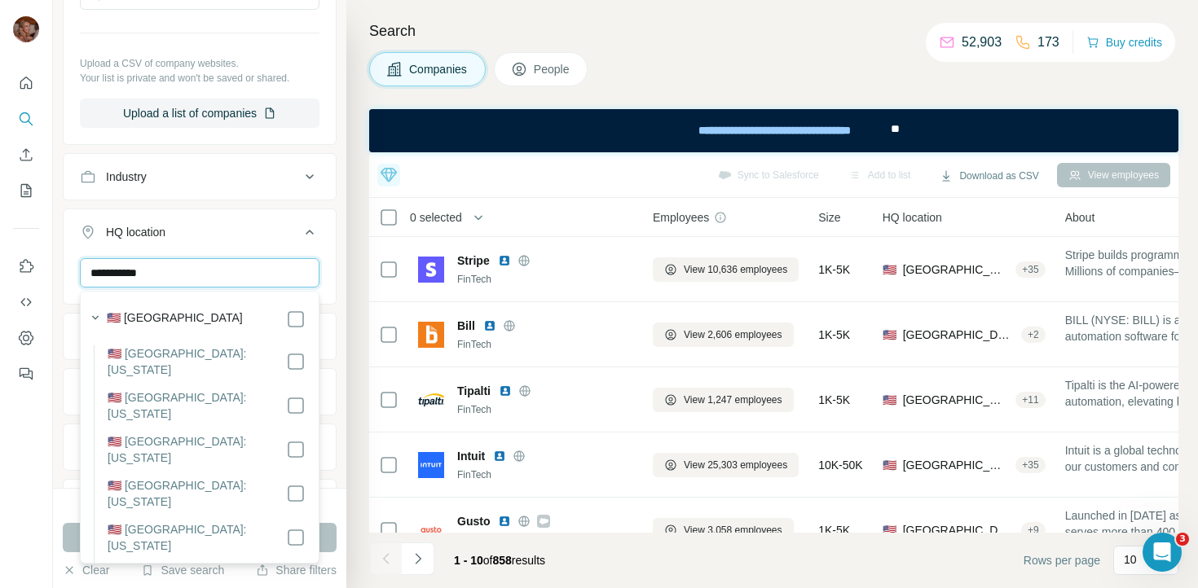
type input "**********"
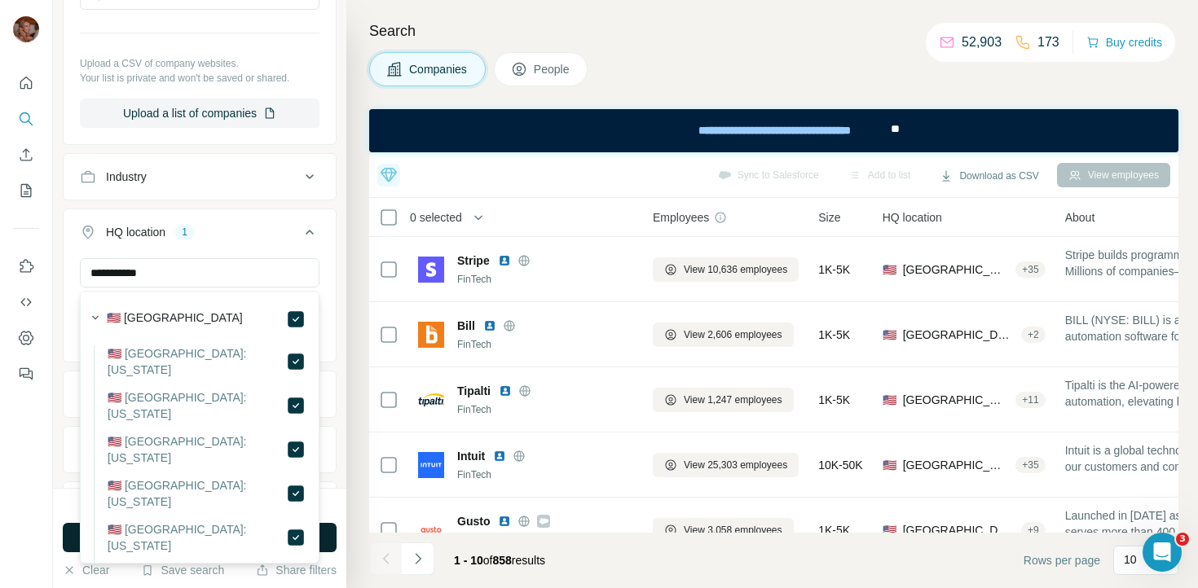
click at [324, 537] on button "Run search" at bounding box center [200, 537] width 274 height 29
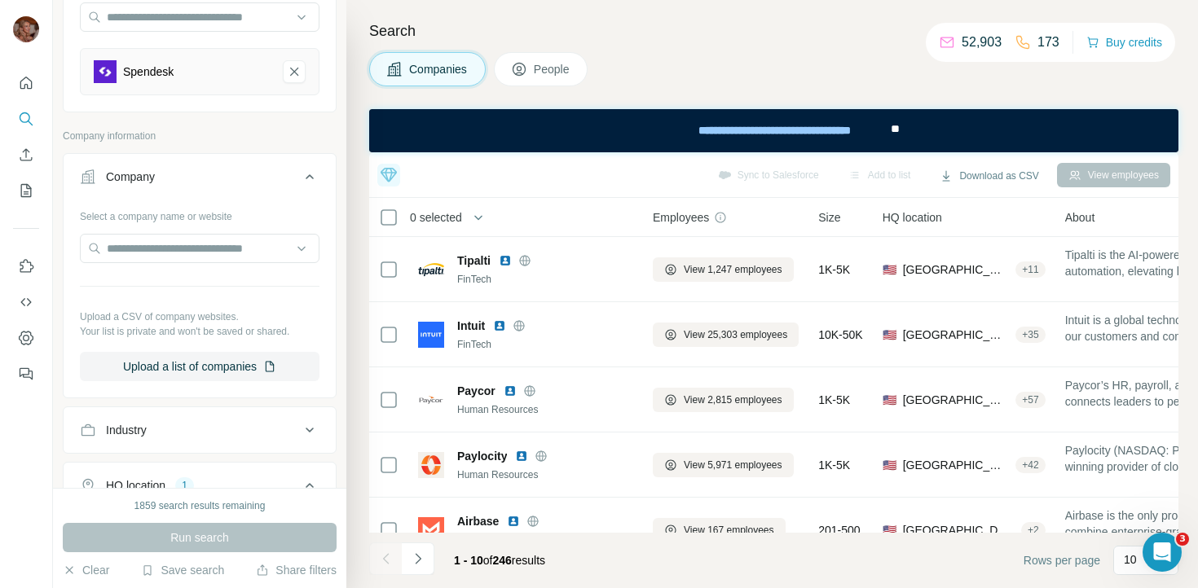
scroll to position [135, 0]
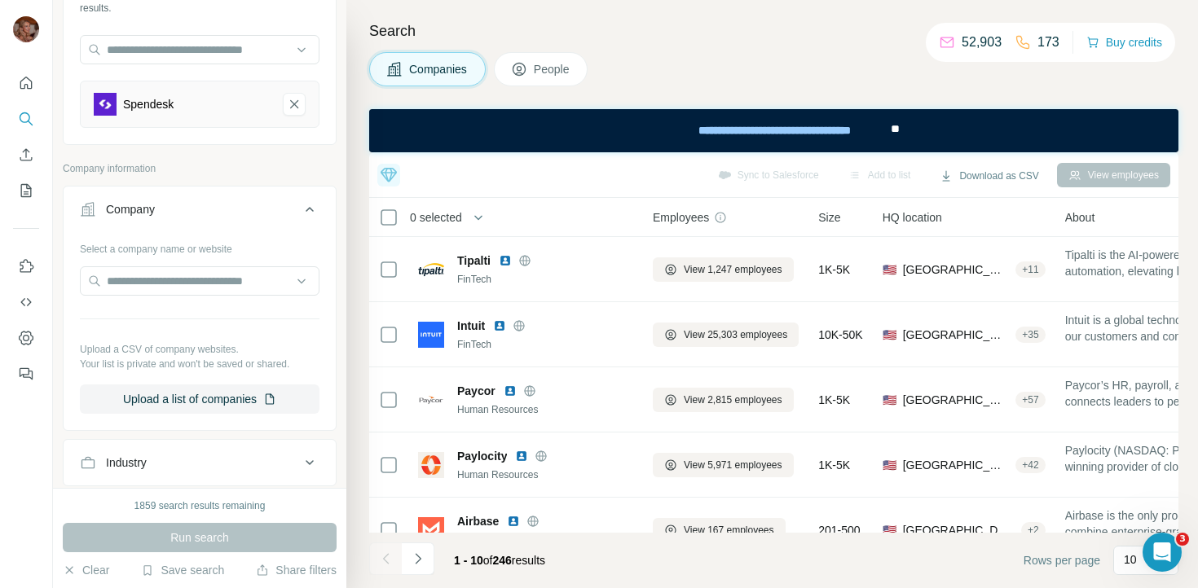
click at [571, 66] on span "People" at bounding box center [552, 69] width 37 height 16
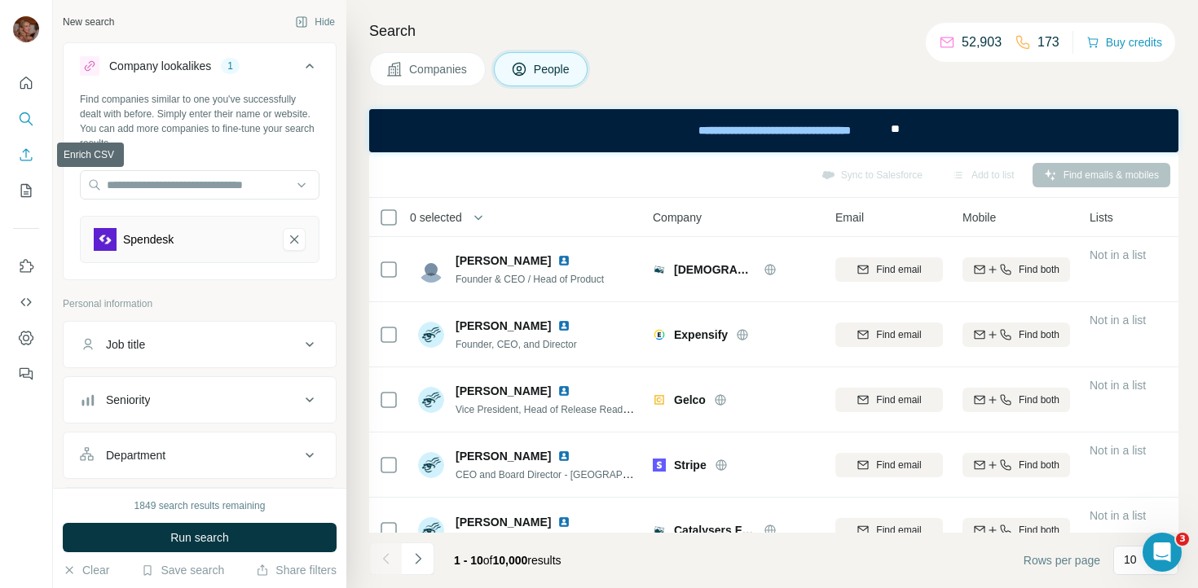
click at [26, 156] on icon "Enrich CSV" at bounding box center [26, 155] width 16 height 16
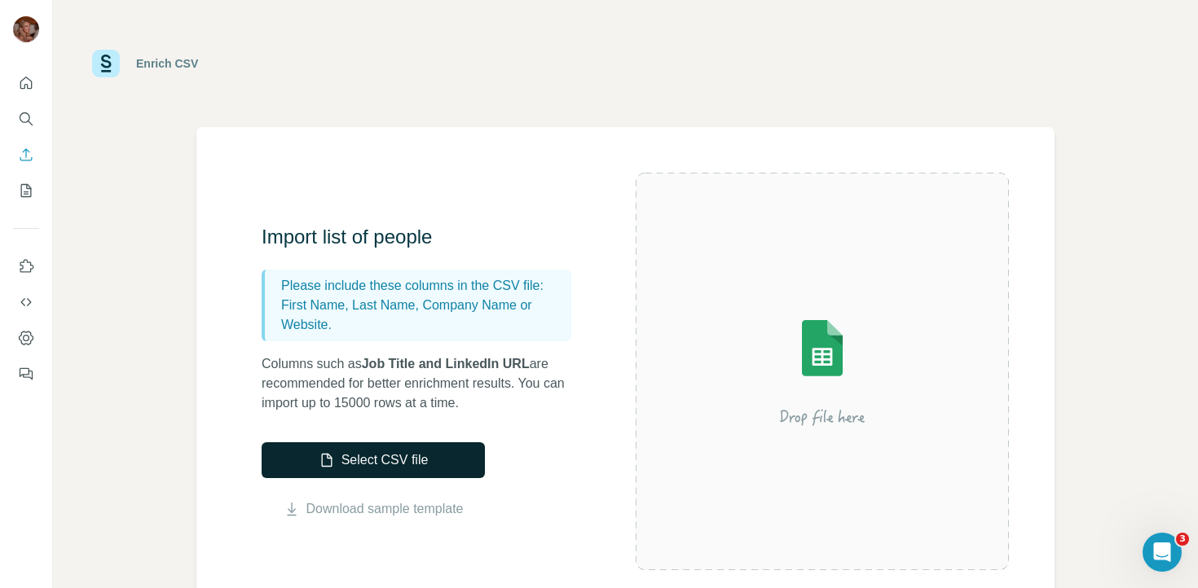
click at [403, 461] on button "Select CSV file" at bounding box center [373, 461] width 223 height 36
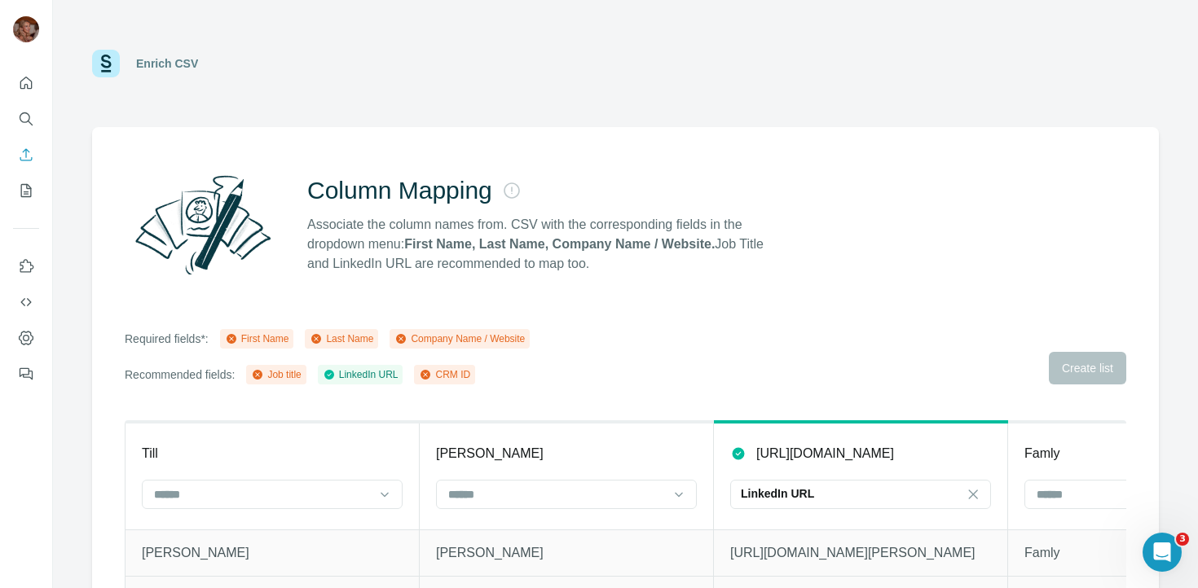
scroll to position [110, 0]
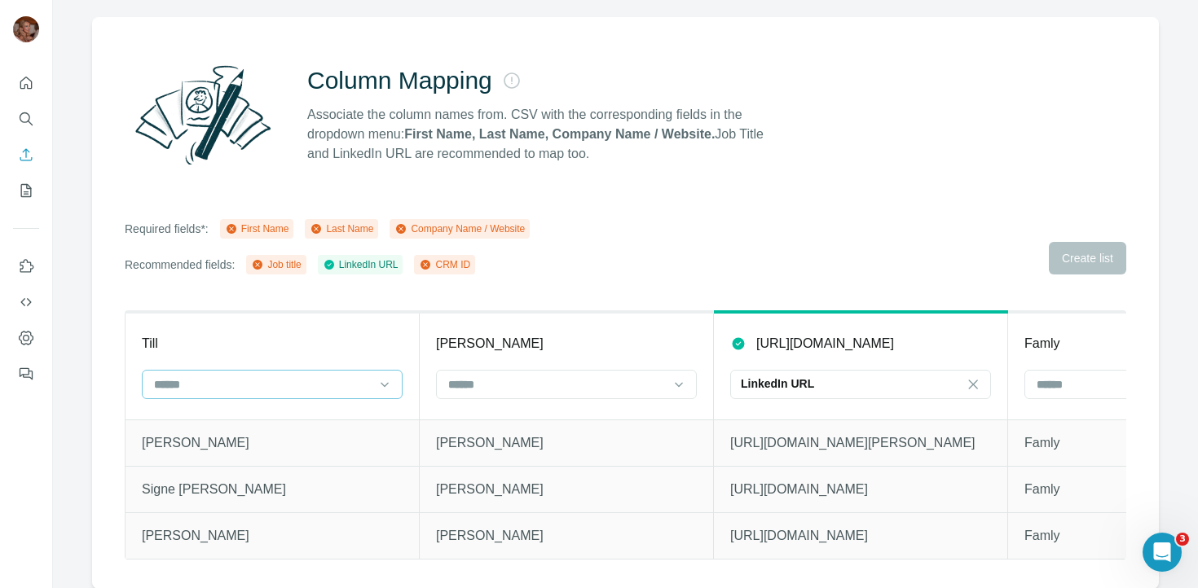
click at [323, 393] on input at bounding box center [262, 385] width 220 height 18
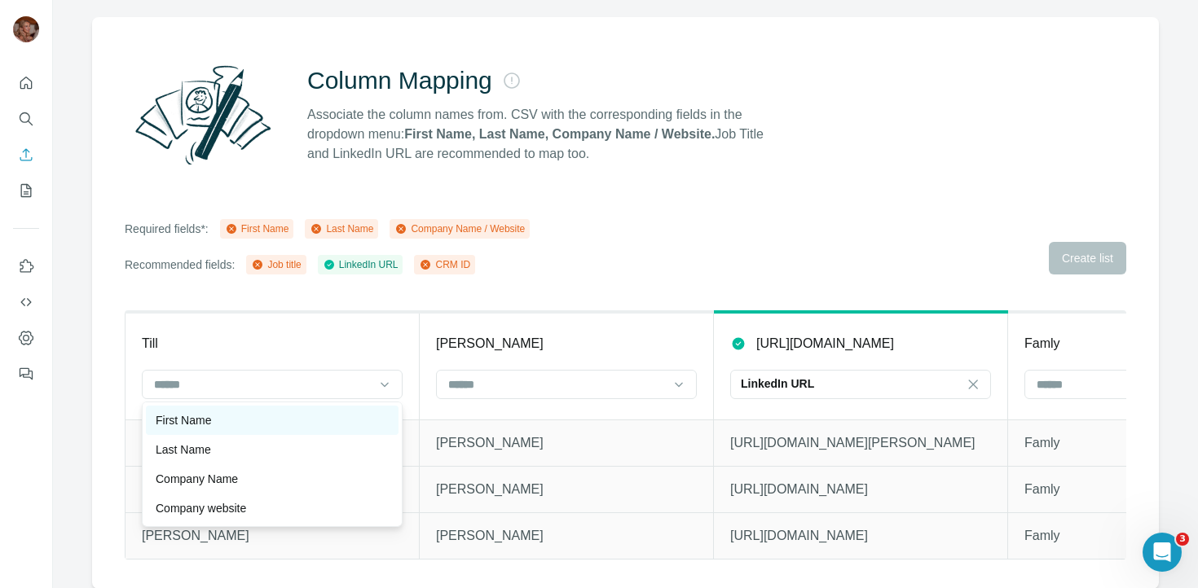
click at [297, 422] on div "First Name" at bounding box center [272, 420] width 233 height 16
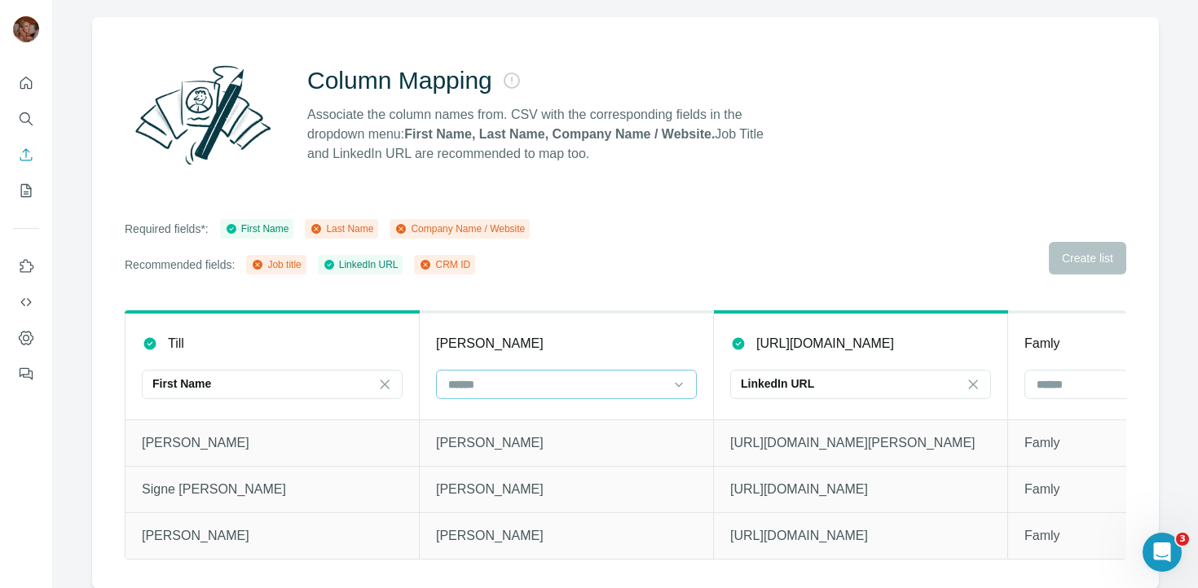
click at [492, 386] on input at bounding box center [557, 385] width 220 height 18
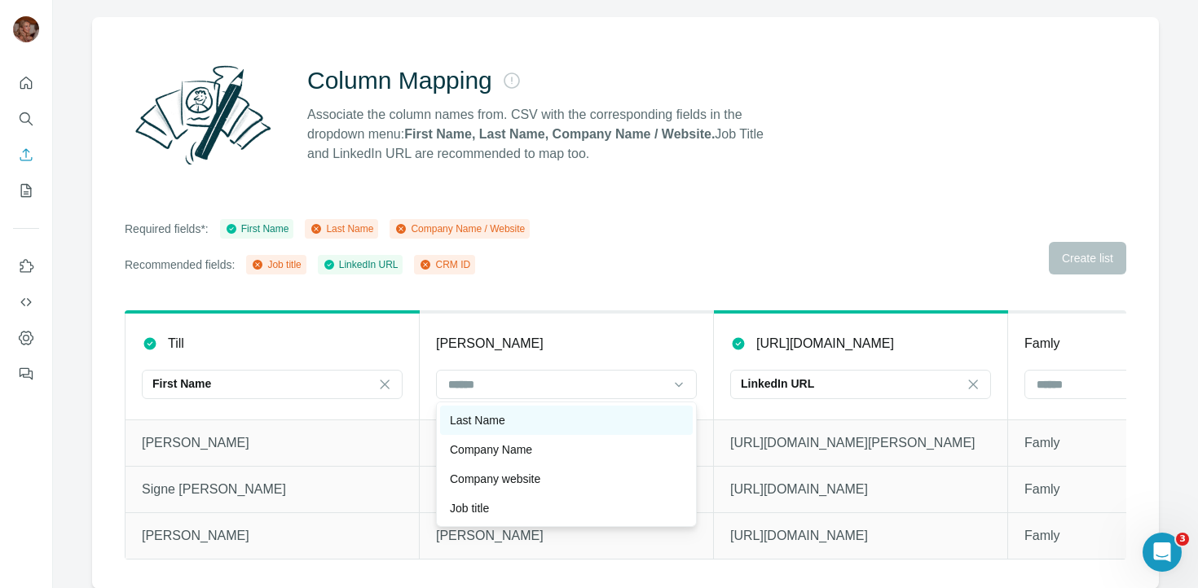
click at [522, 432] on div "Last Name" at bounding box center [566, 420] width 253 height 29
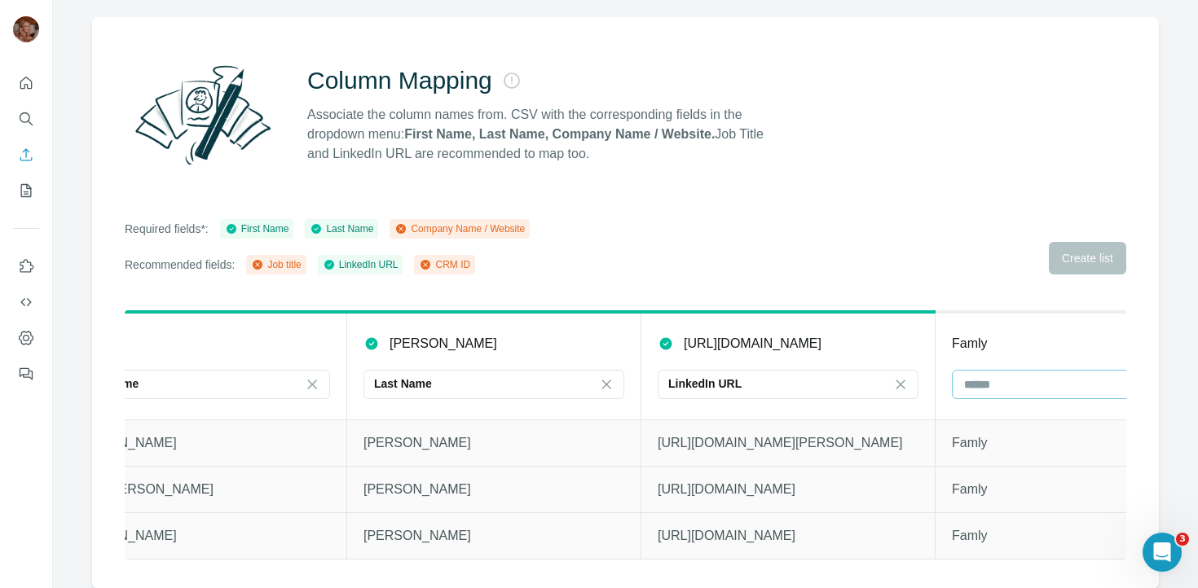
click at [998, 384] on input at bounding box center [1073, 385] width 220 height 18
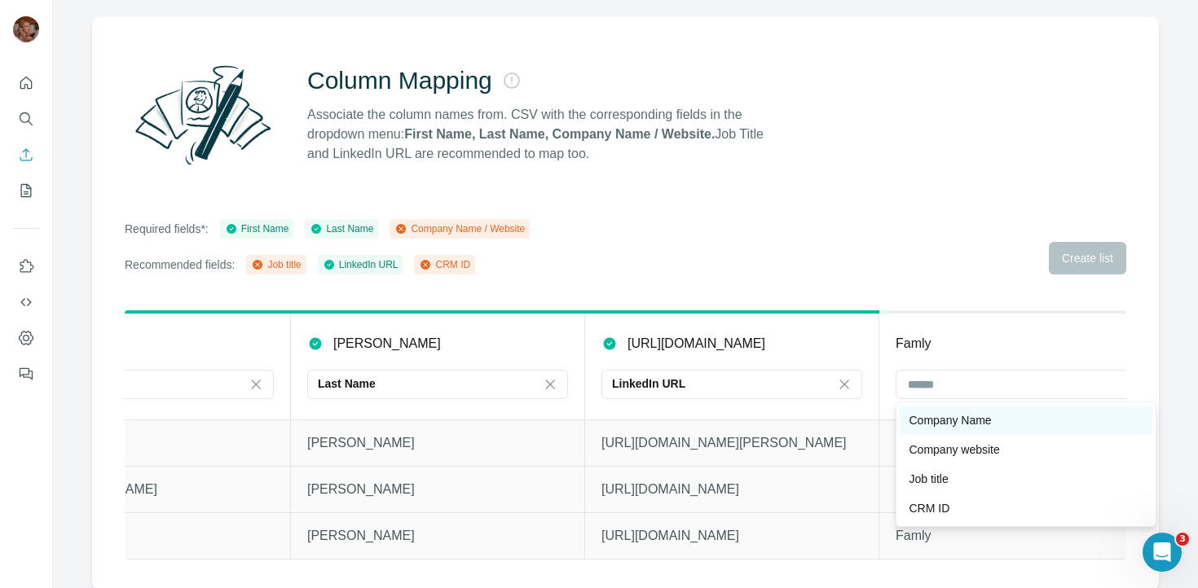
click at [989, 418] on p "Company Name" at bounding box center [951, 420] width 82 height 16
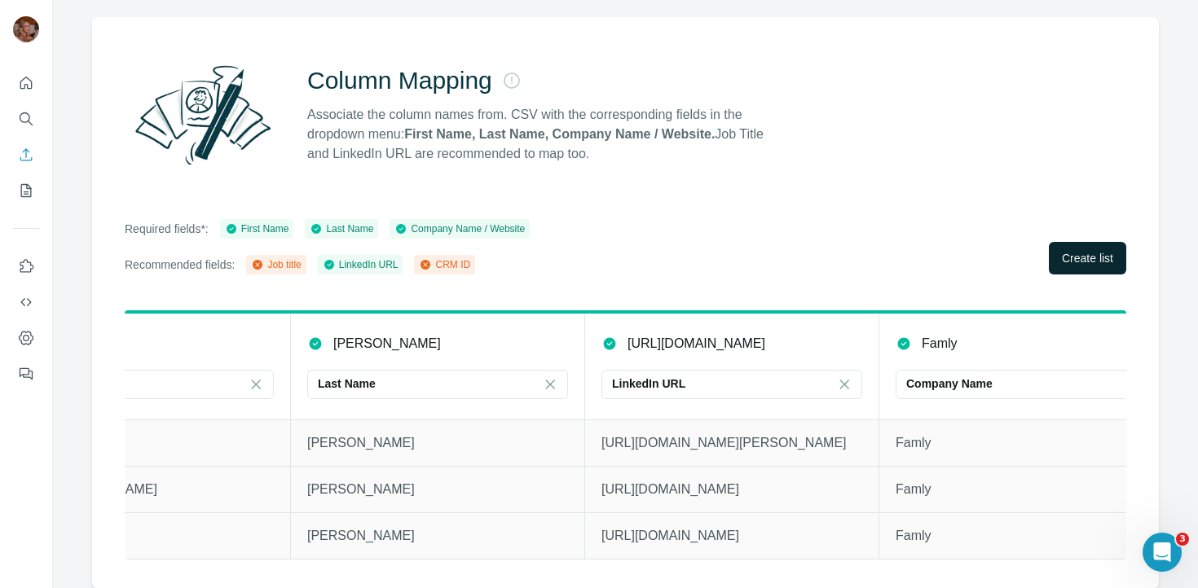
click at [1086, 249] on button "Create list" at bounding box center [1087, 258] width 77 height 33
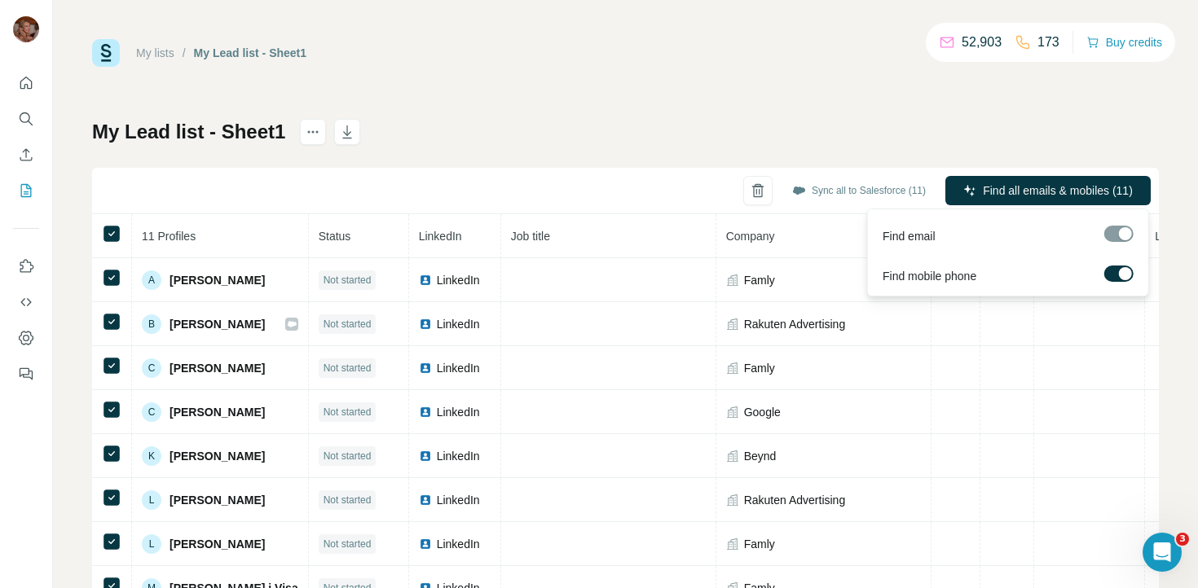
click at [1079, 194] on span "Find all emails & mobiles (11)" at bounding box center [1058, 191] width 150 height 16
